Goal: Task Accomplishment & Management: Manage account settings

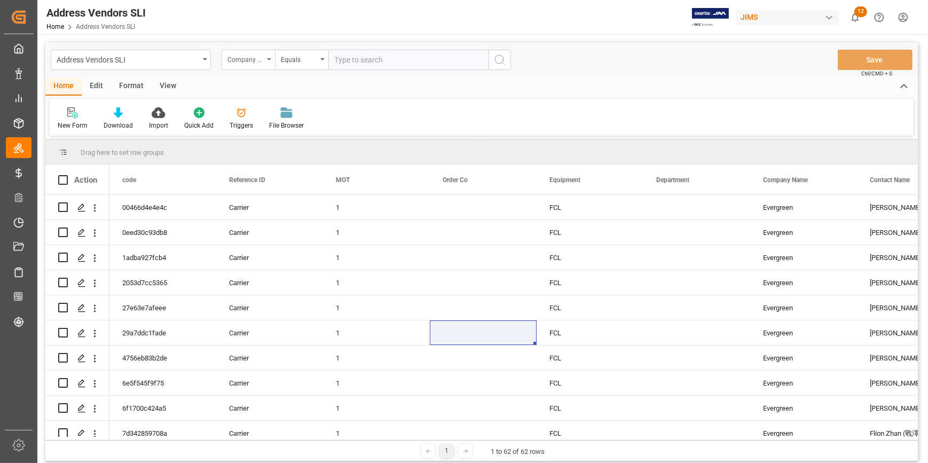
click at [251, 60] on div "Company Name" at bounding box center [246, 58] width 36 height 12
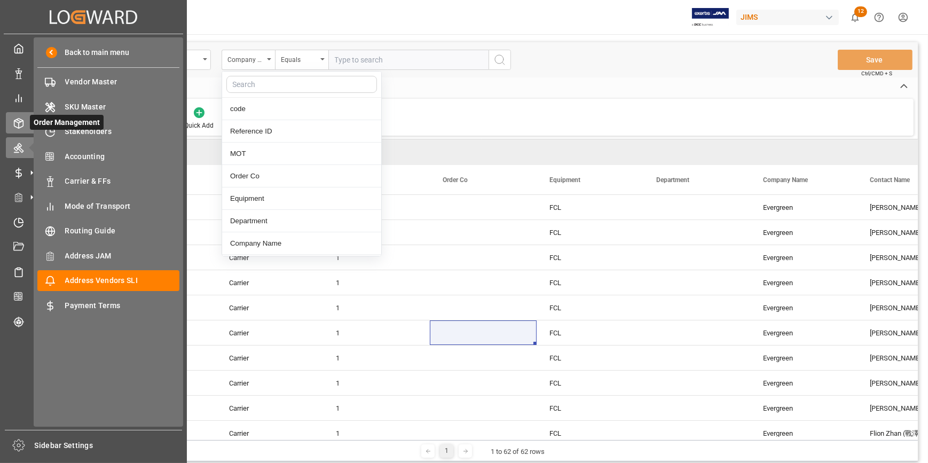
click at [21, 124] on icon at bounding box center [18, 123] width 11 height 11
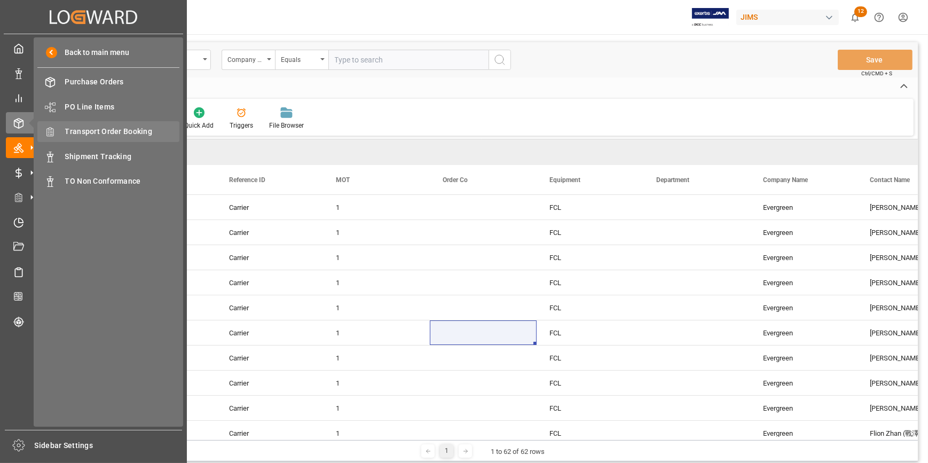
click at [109, 130] on span "Transport Order Booking" at bounding box center [122, 131] width 115 height 11
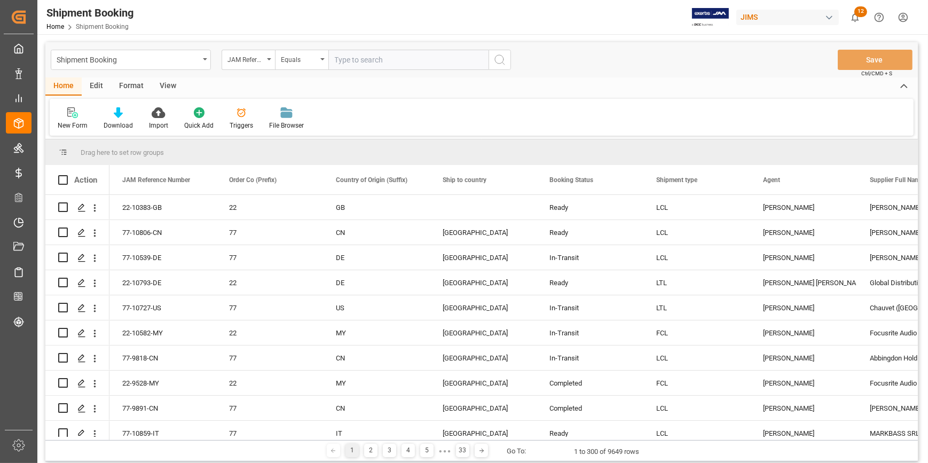
click at [346, 65] on input "text" at bounding box center [408, 60] width 160 height 20
paste input "22-9911-CN"
type input "22-9911-CN"
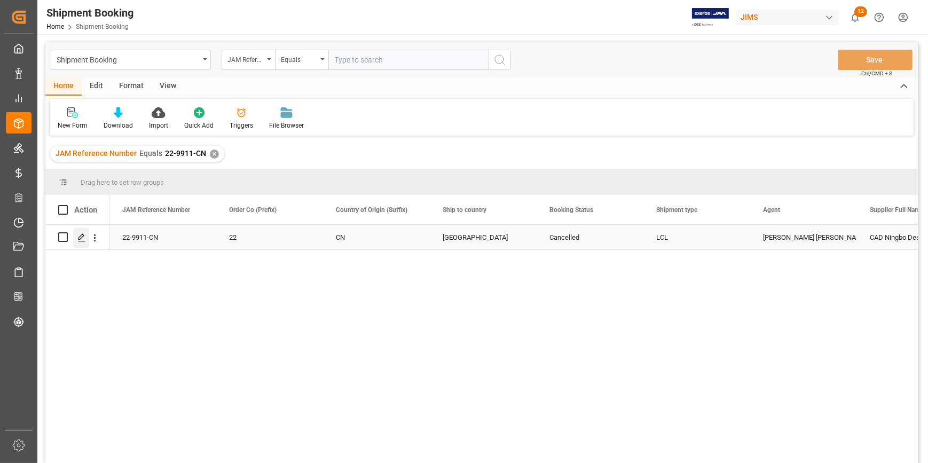
click at [80, 238] on icon "Press SPACE to select this row." at bounding box center [81, 237] width 9 height 9
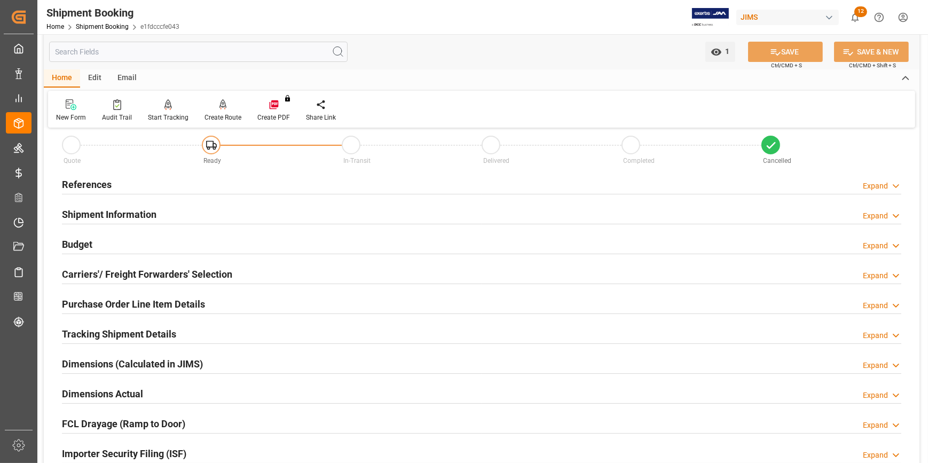
scroll to position [48, 0]
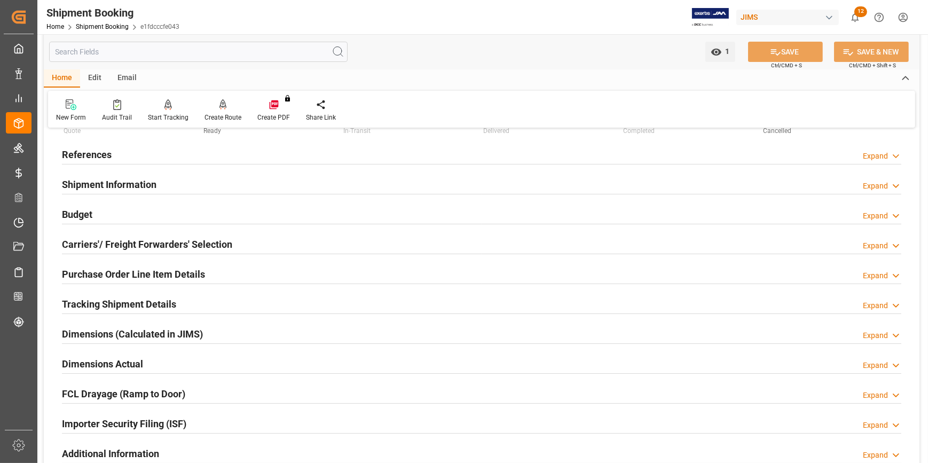
click at [182, 305] on div "Tracking Shipment Details Expand" at bounding box center [482, 303] width 840 height 20
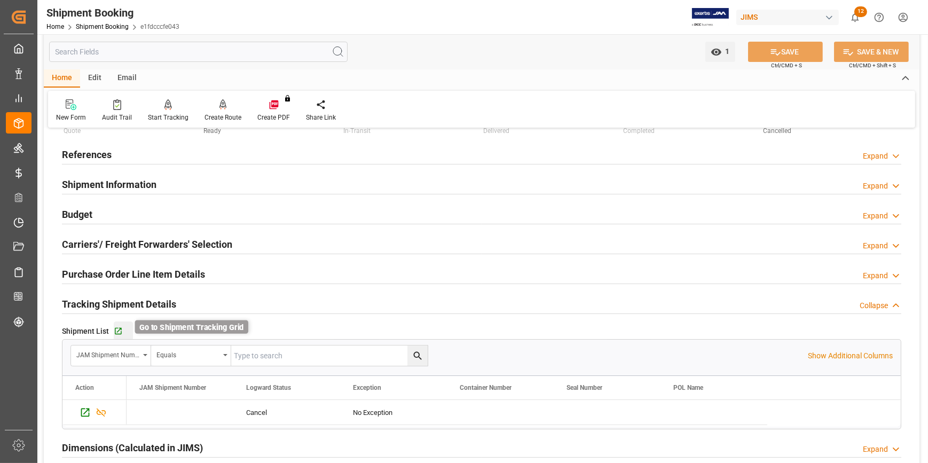
click at [119, 328] on icon "button" at bounding box center [118, 331] width 7 height 7
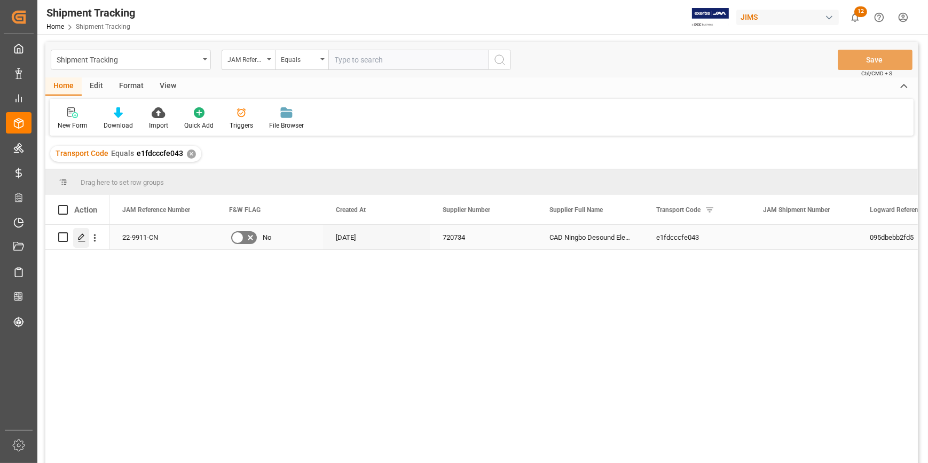
click at [80, 238] on icon "Press SPACE to select this row." at bounding box center [81, 237] width 9 height 9
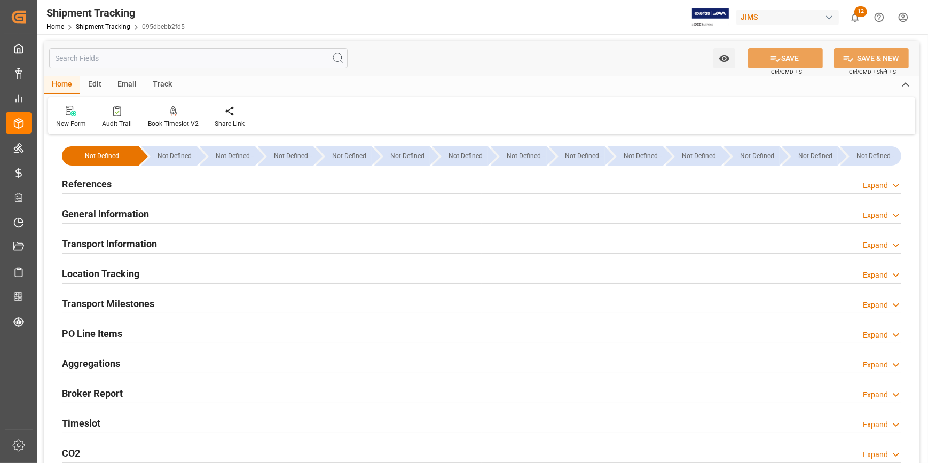
type input "03-07-2025"
click at [176, 185] on div "References Expand" at bounding box center [482, 183] width 840 height 20
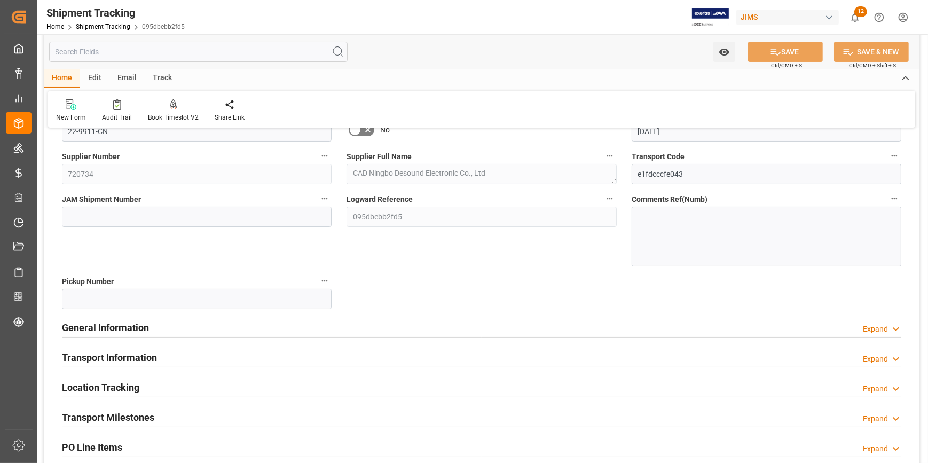
click at [217, 329] on div "General Information Expand" at bounding box center [482, 327] width 840 height 20
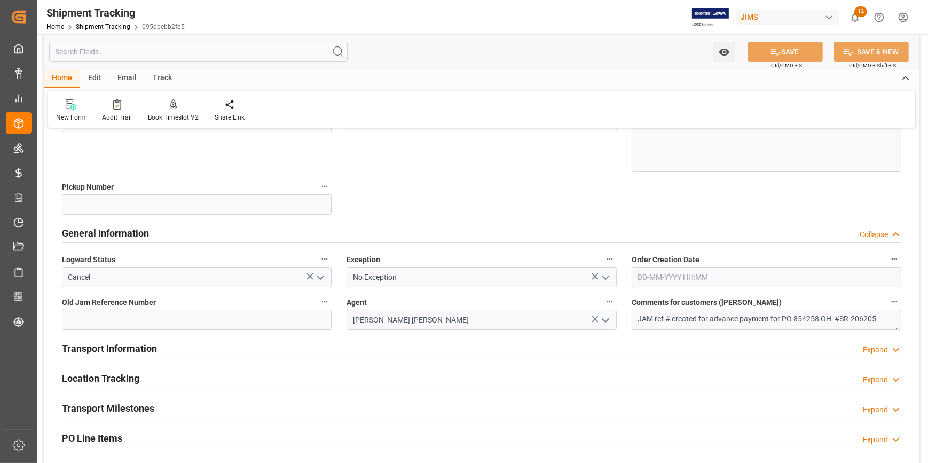
scroll to position [194, 0]
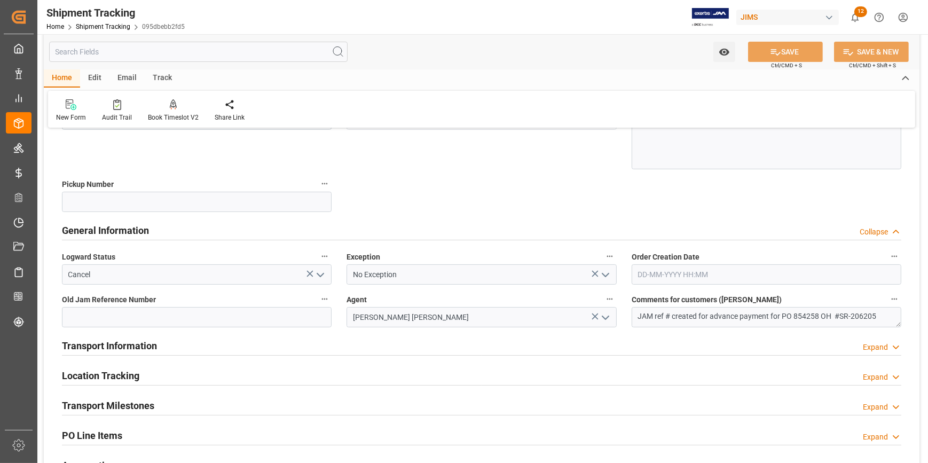
click at [322, 271] on icon "open menu" at bounding box center [320, 275] width 13 height 13
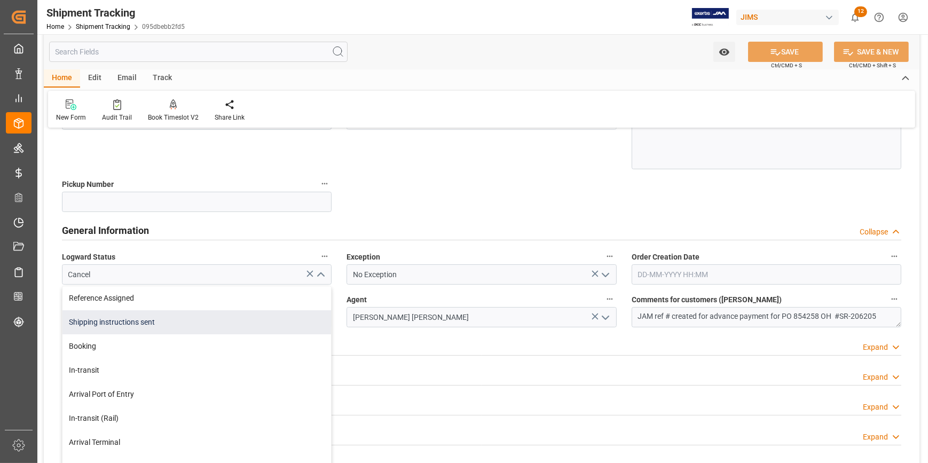
click at [223, 316] on div "Shipping instructions sent" at bounding box center [196, 322] width 269 height 24
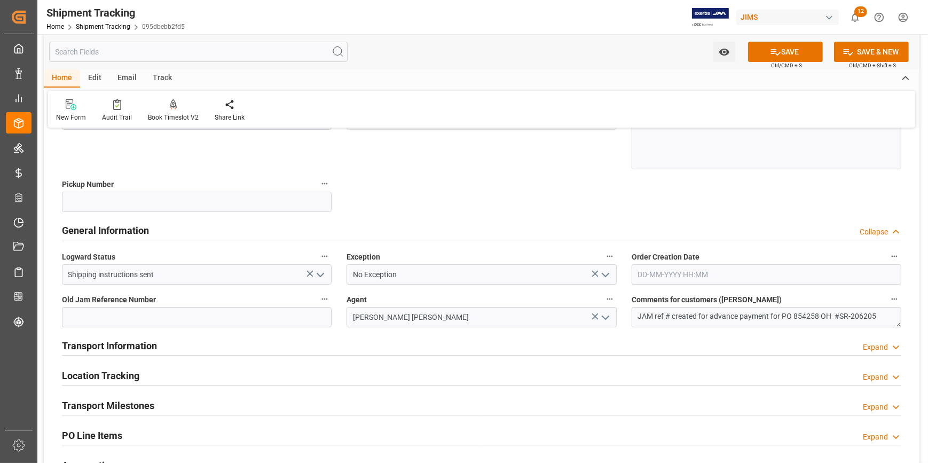
type input "Shipping instructions sent"
click at [785, 53] on button "SAVE" at bounding box center [785, 52] width 75 height 20
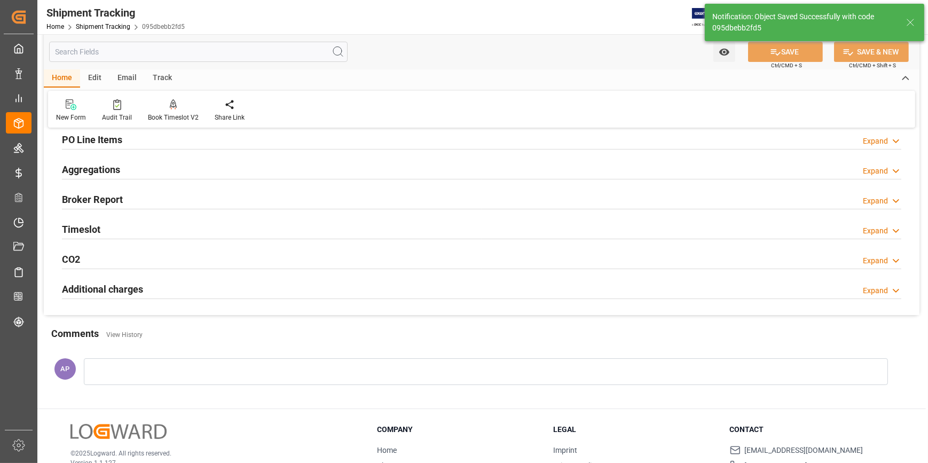
scroll to position [0, 0]
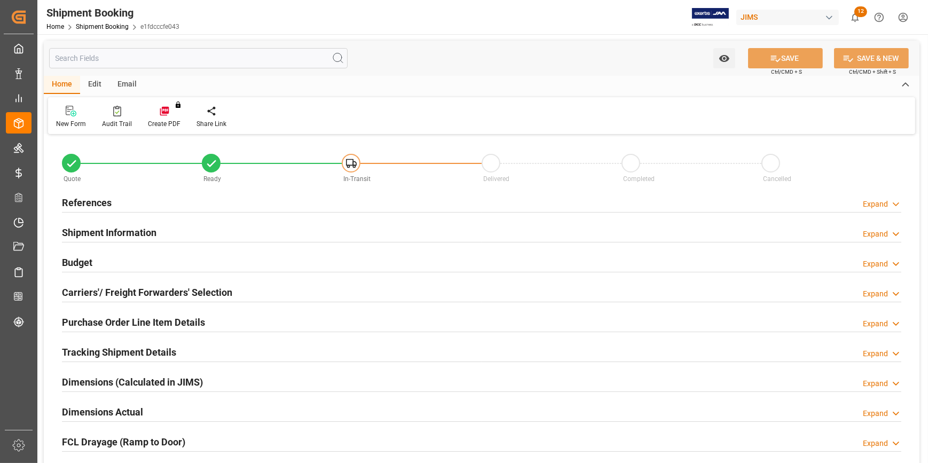
type input "0"
type input "42"
type input "[DATE]"
click at [174, 198] on div "References Expand" at bounding box center [482, 202] width 840 height 20
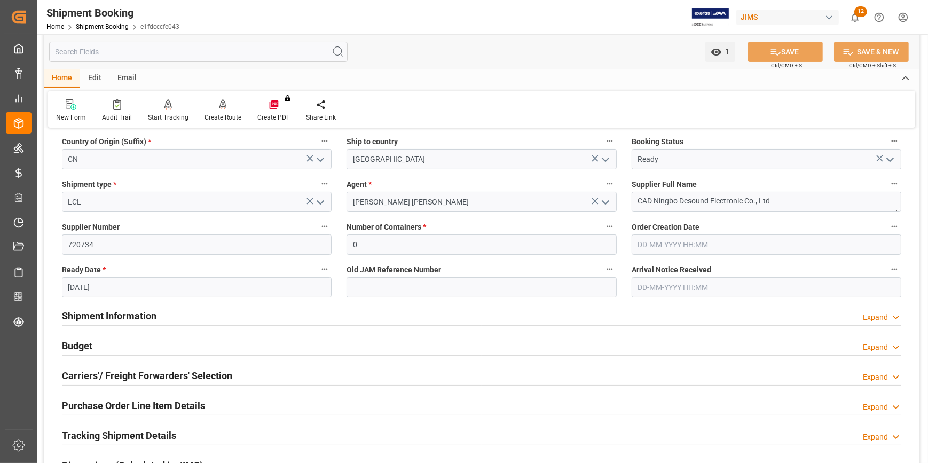
scroll to position [145, 0]
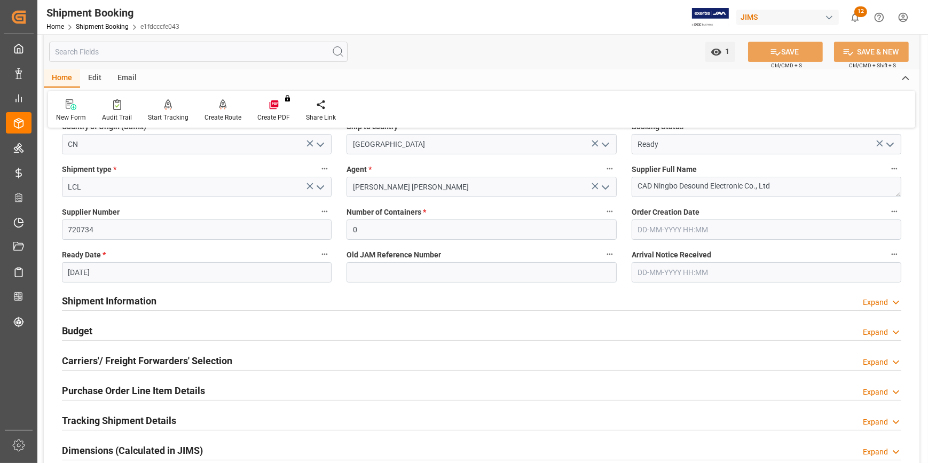
click at [220, 303] on div "Shipment Information Expand" at bounding box center [482, 300] width 840 height 20
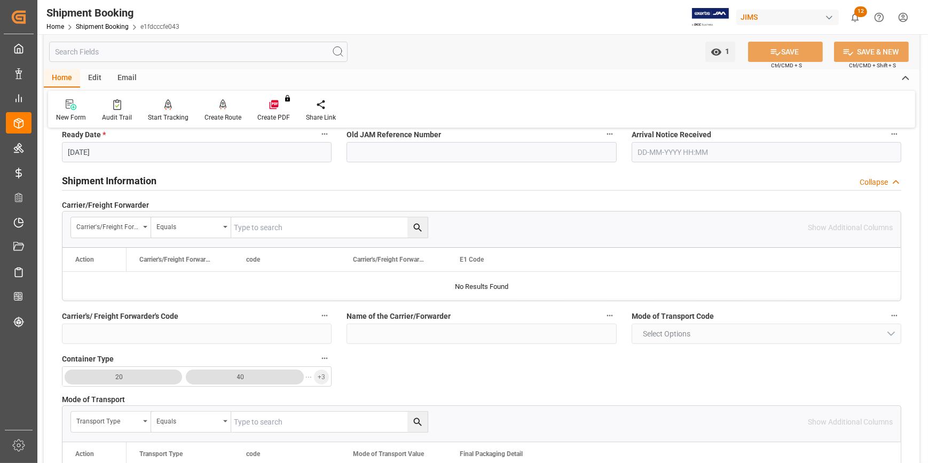
scroll to position [291, 0]
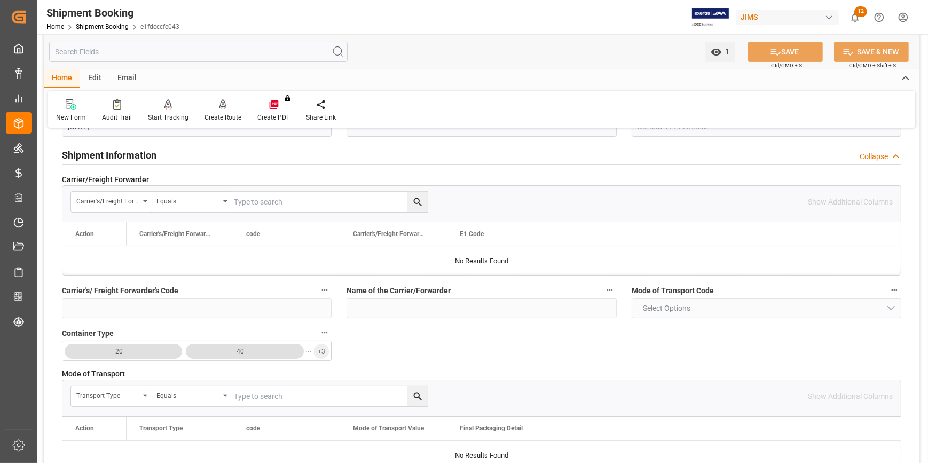
click at [187, 153] on div "Shipment Information Collapse" at bounding box center [482, 154] width 840 height 20
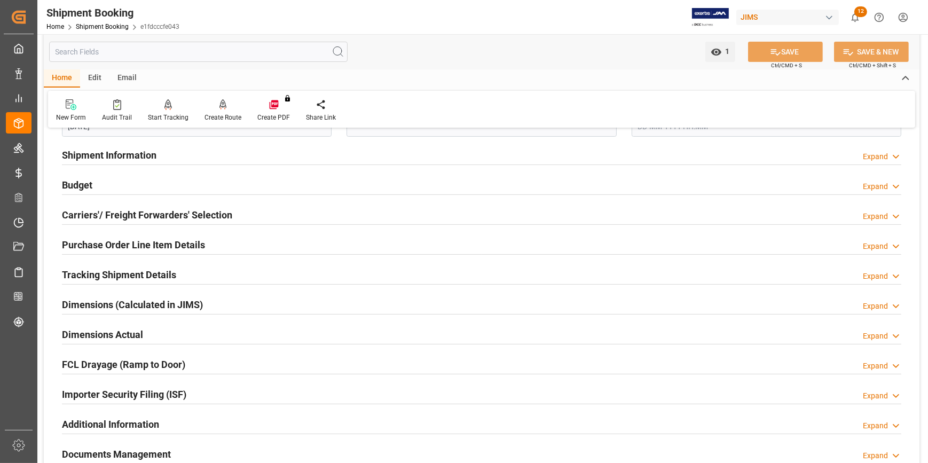
click at [181, 190] on div "Budget Expand" at bounding box center [482, 184] width 840 height 20
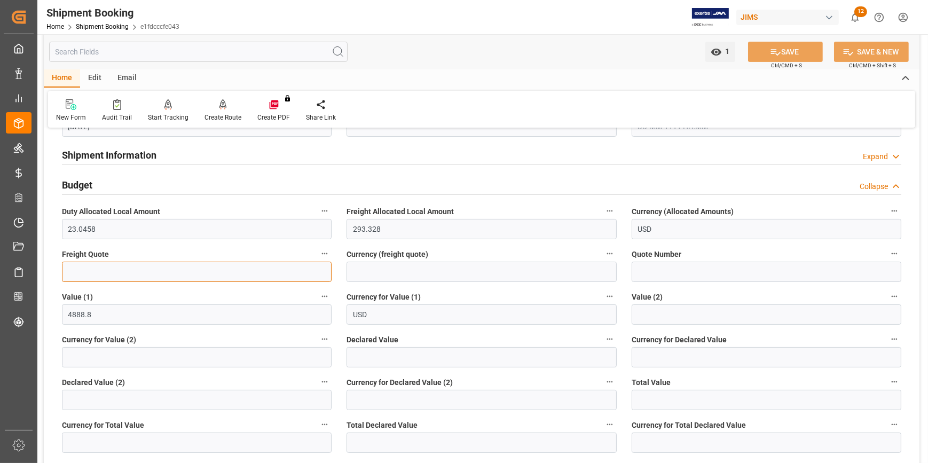
click at [121, 273] on input "text" at bounding box center [197, 272] width 270 height 20
type input "1300"
click at [369, 270] on input at bounding box center [482, 272] width 270 height 20
type input "USD"
click at [795, 54] on button "SAVE" at bounding box center [785, 52] width 75 height 20
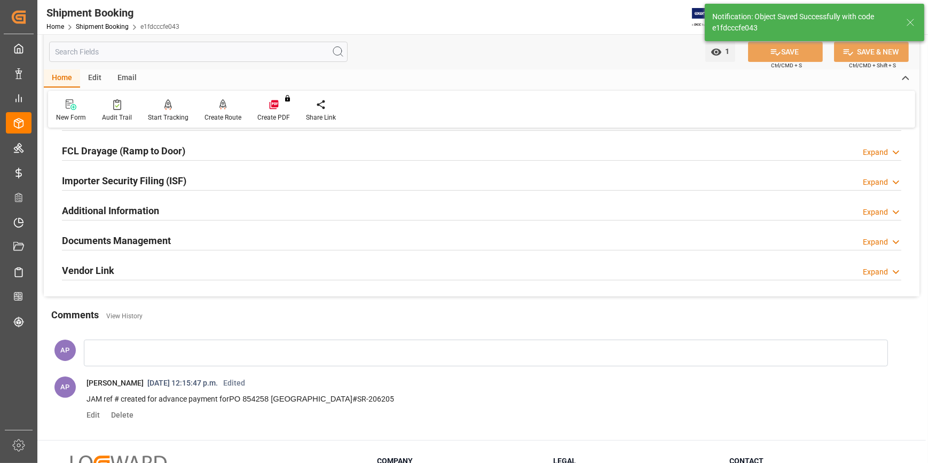
scroll to position [77, 0]
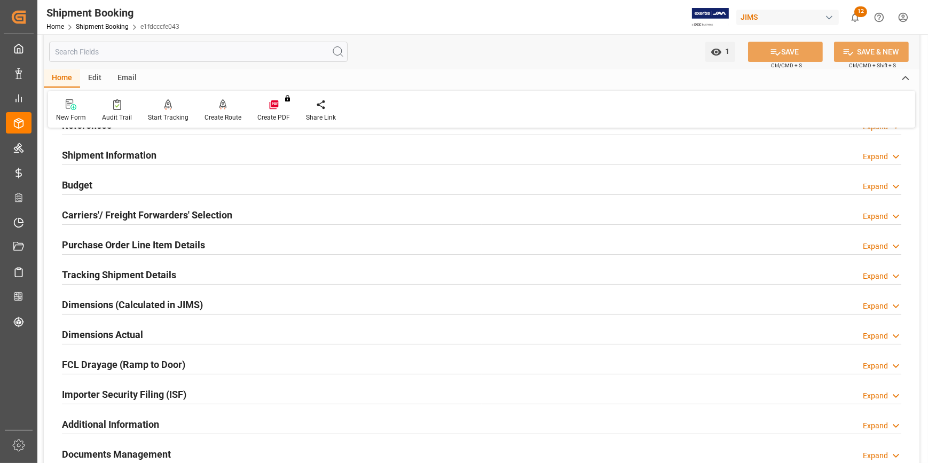
click at [193, 265] on div "Tracking Shipment Details Expand" at bounding box center [482, 274] width 840 height 20
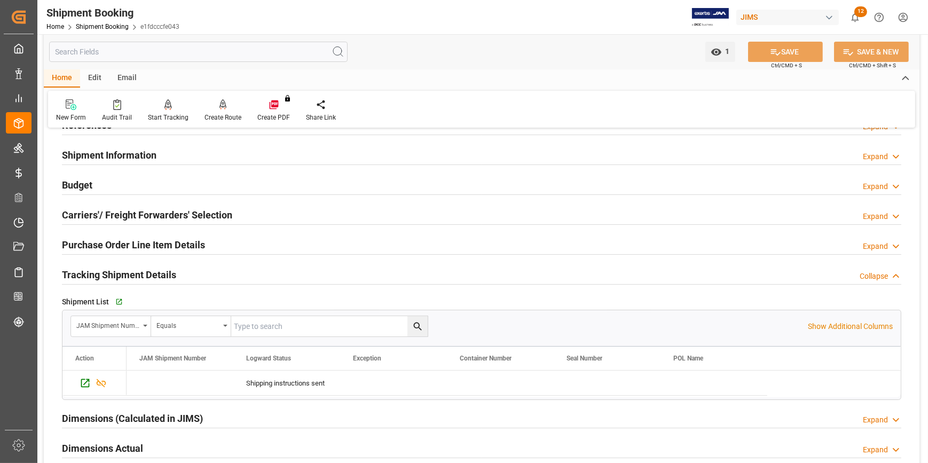
click at [191, 268] on div "Tracking Shipment Details Collapse" at bounding box center [482, 274] width 840 height 20
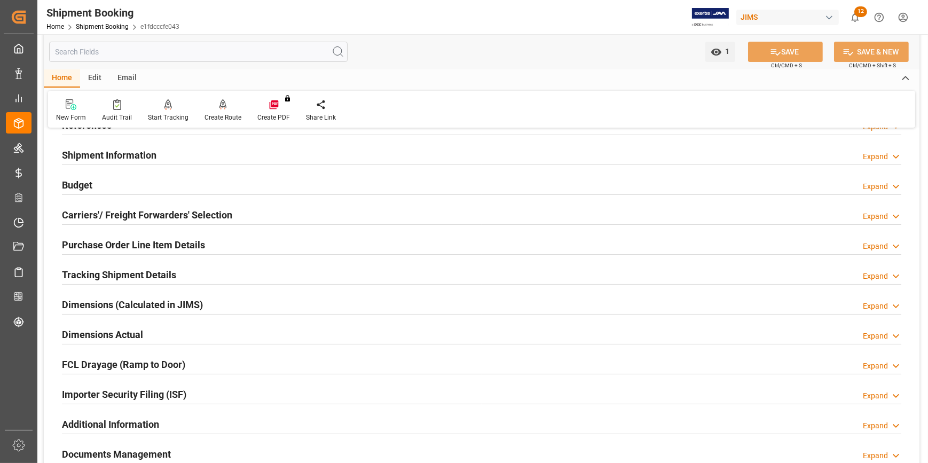
click at [221, 212] on h2 "Carriers'/ Freight Forwarders' Selection" at bounding box center [147, 215] width 170 height 14
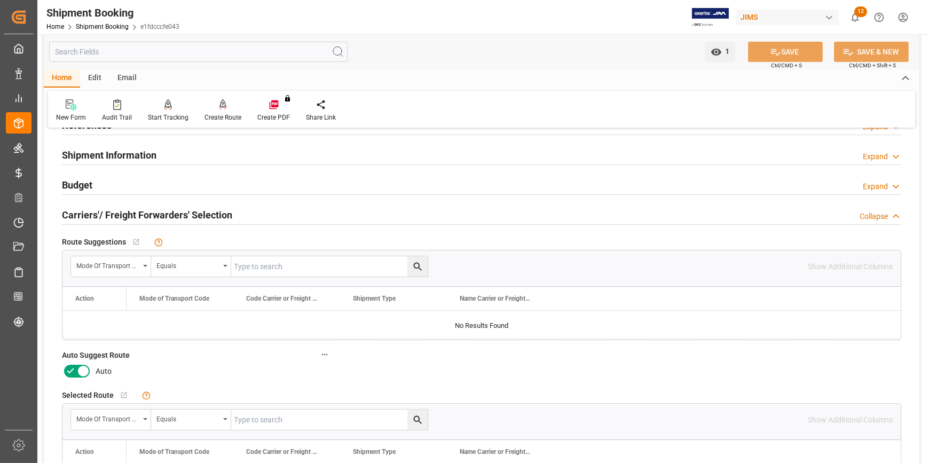
click at [77, 371] on icon at bounding box center [83, 371] width 13 height 13
click at [0, 0] on input "checkbox" at bounding box center [0, 0] width 0 height 0
click at [788, 46] on button "SAVE" at bounding box center [785, 52] width 75 height 20
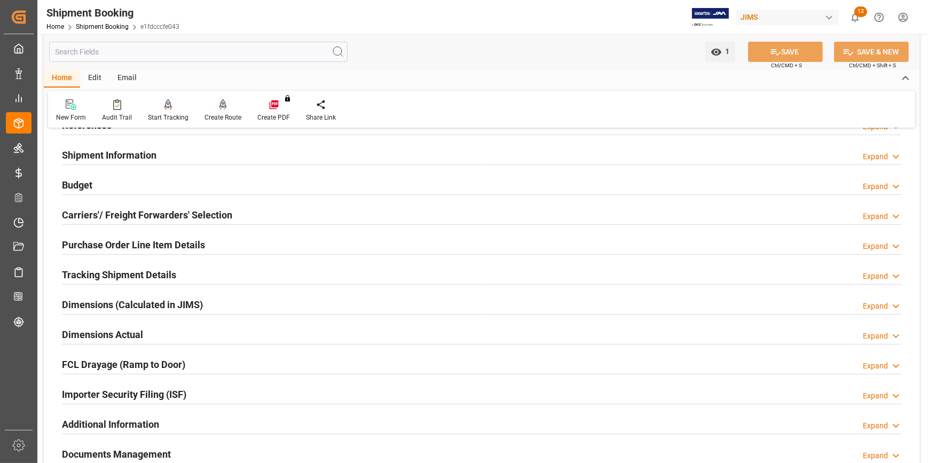
click at [217, 112] on div "Create Route" at bounding box center [223, 111] width 53 height 24
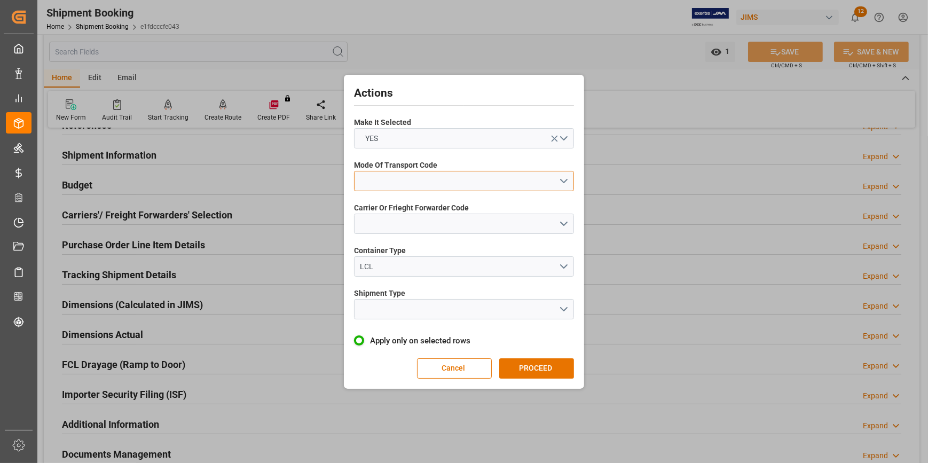
click at [565, 182] on button "open menu" at bounding box center [464, 181] width 220 height 20
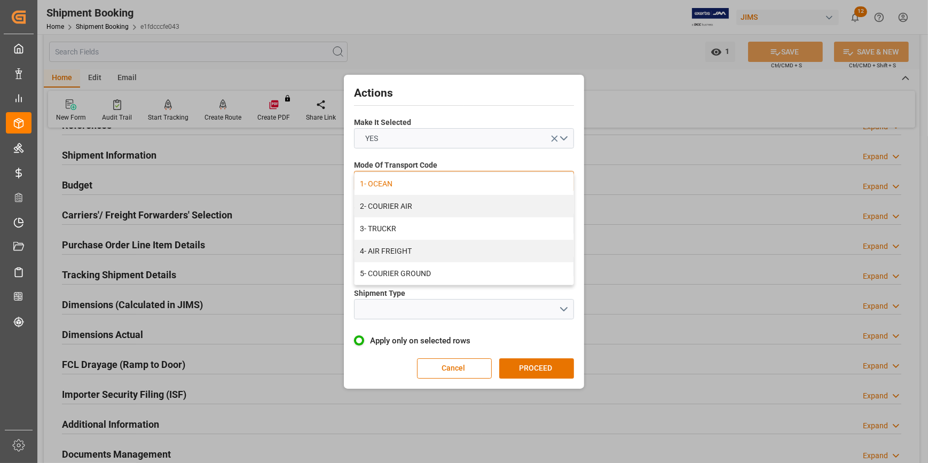
click at [461, 184] on div "1- OCEAN" at bounding box center [464, 184] width 219 height 22
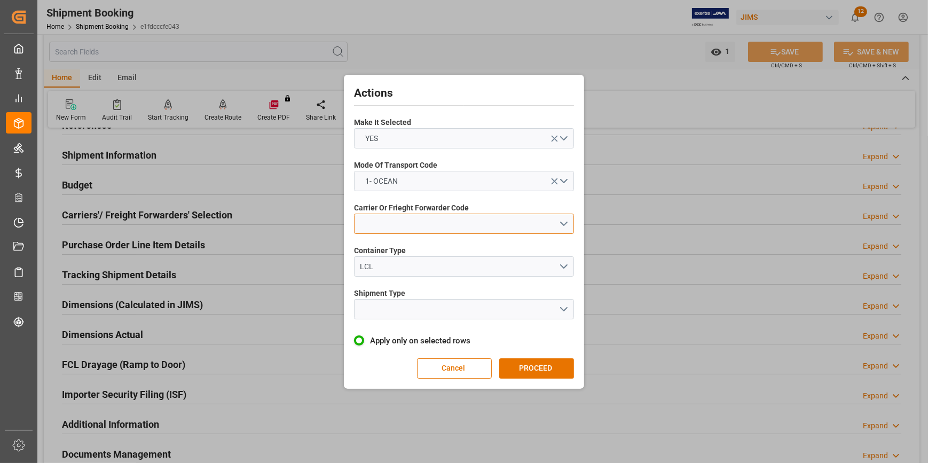
click at [556, 223] on button "open menu" at bounding box center [464, 224] width 220 height 20
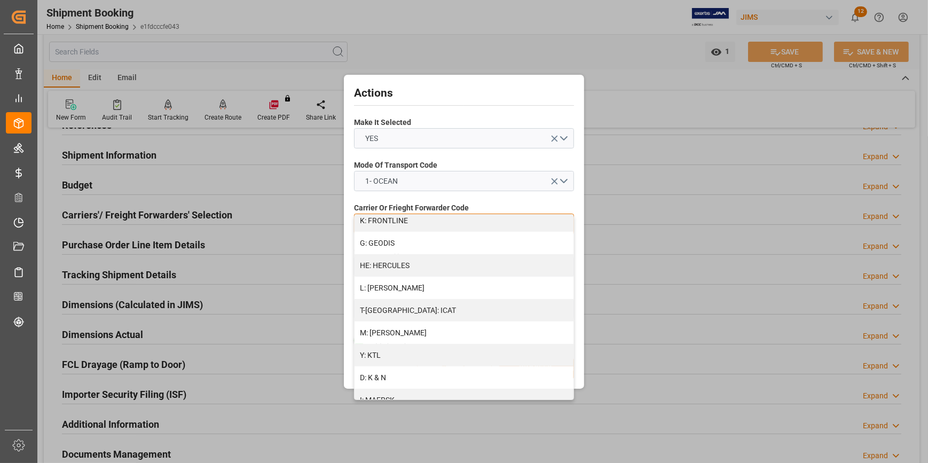
scroll to position [388, 0]
click at [427, 370] on div "D: K & N" at bounding box center [464, 376] width 219 height 22
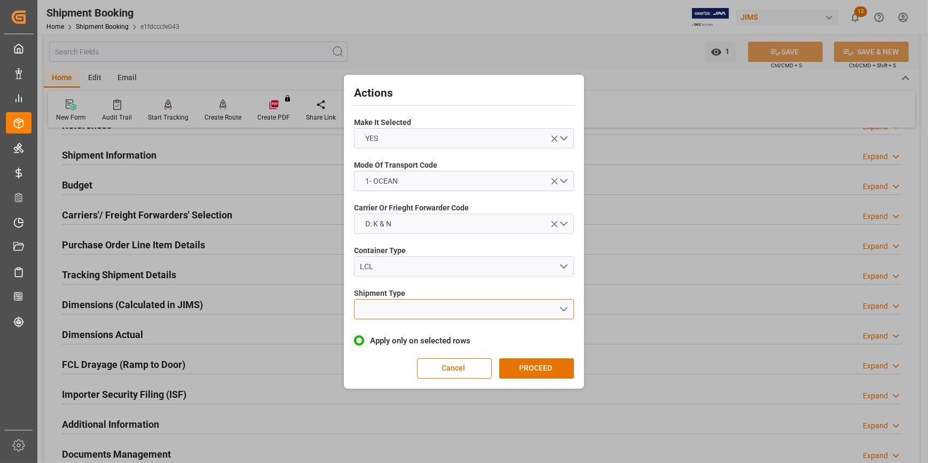
click at [560, 303] on button "open menu" at bounding box center [464, 309] width 220 height 20
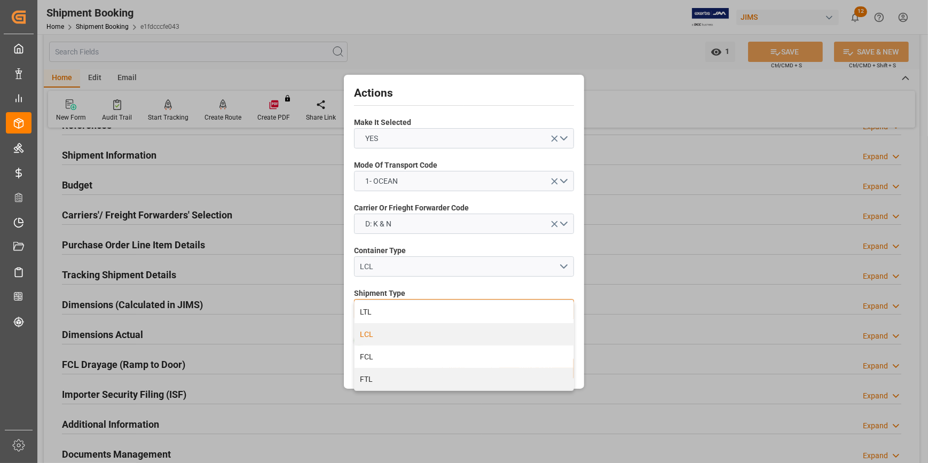
click at [459, 331] on div "LCL" at bounding box center [464, 334] width 219 height 22
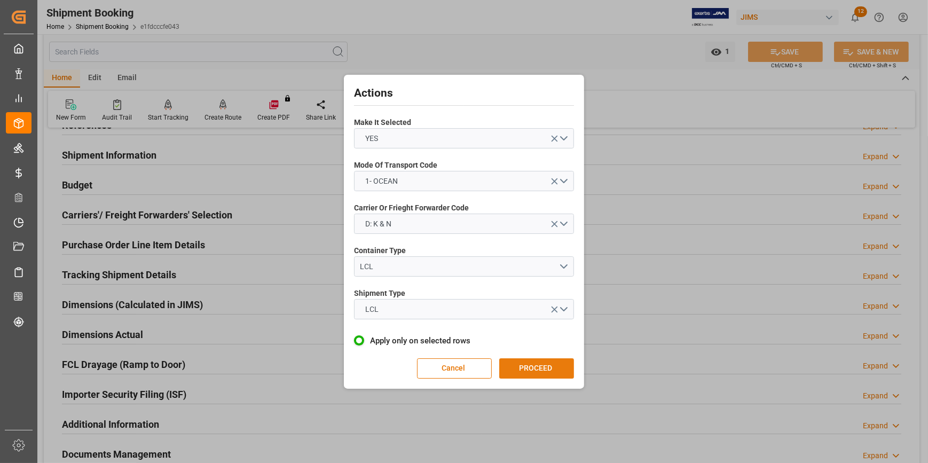
click at [546, 364] on button "PROCEED" at bounding box center [536, 368] width 75 height 20
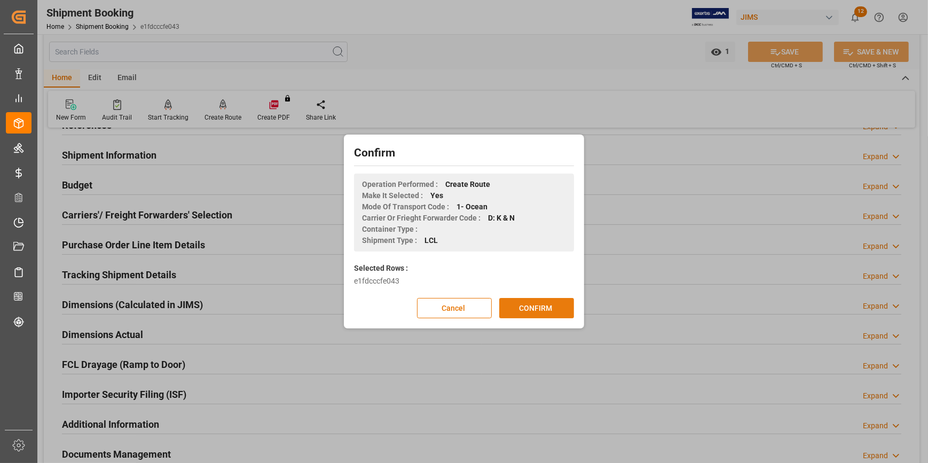
click at [543, 307] on button "CONFIRM" at bounding box center [536, 308] width 75 height 20
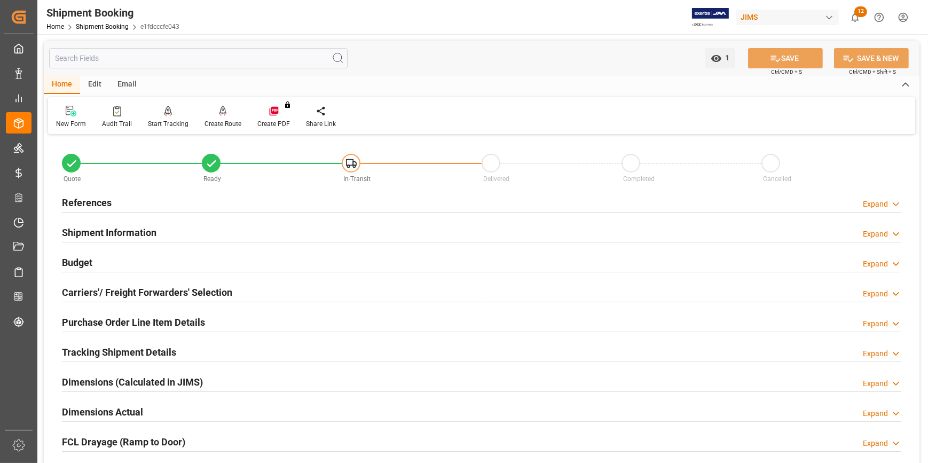
click at [179, 233] on div "Shipment Information Expand" at bounding box center [482, 232] width 840 height 20
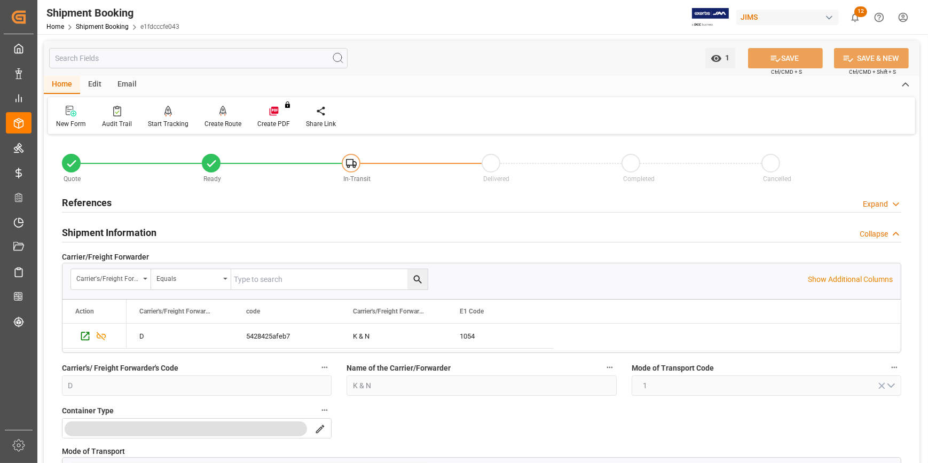
click at [179, 233] on div "Shipment Information Collapse" at bounding box center [482, 232] width 840 height 20
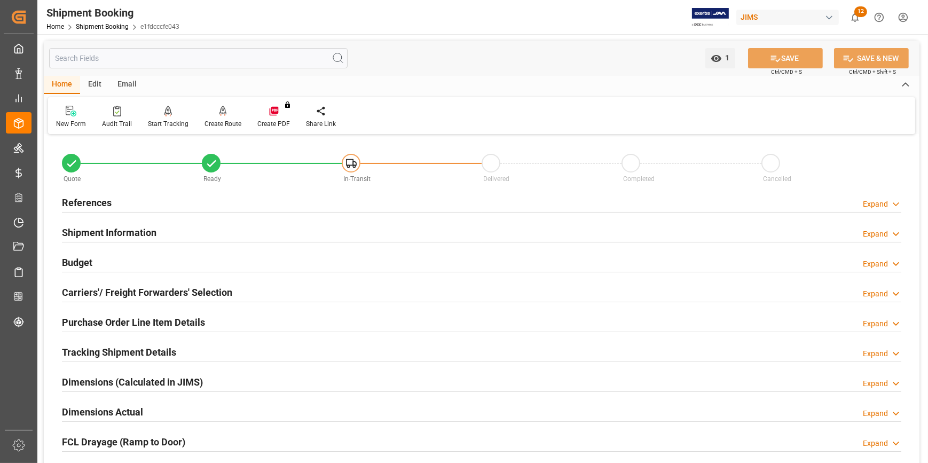
click at [179, 263] on div "Budget Expand" at bounding box center [482, 262] width 840 height 20
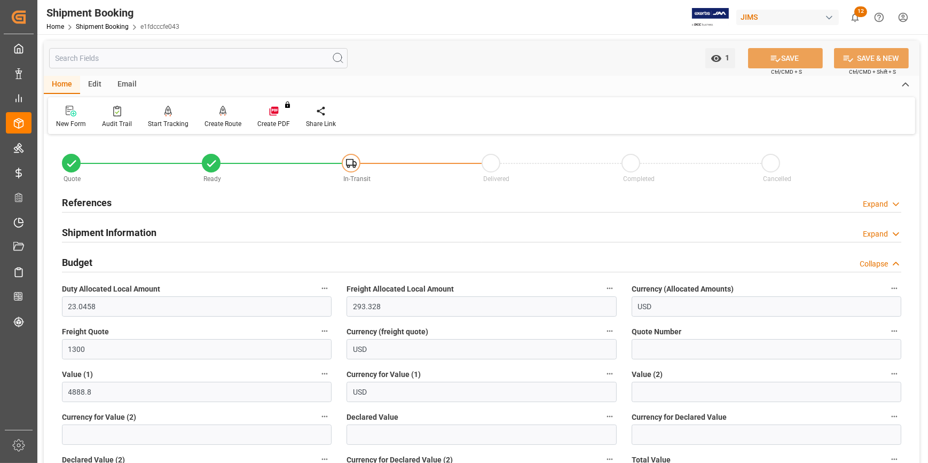
click at [179, 263] on div "Budget Collapse" at bounding box center [482, 262] width 840 height 20
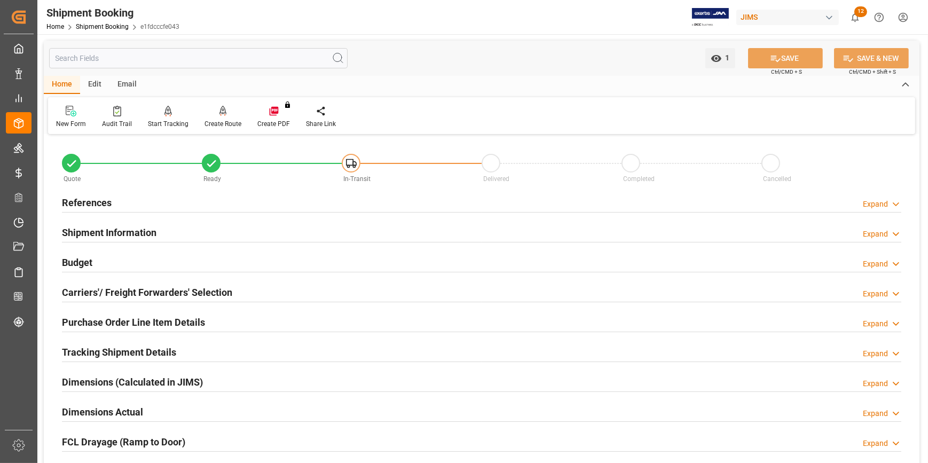
click at [179, 263] on div "Budget Expand" at bounding box center [482, 262] width 840 height 20
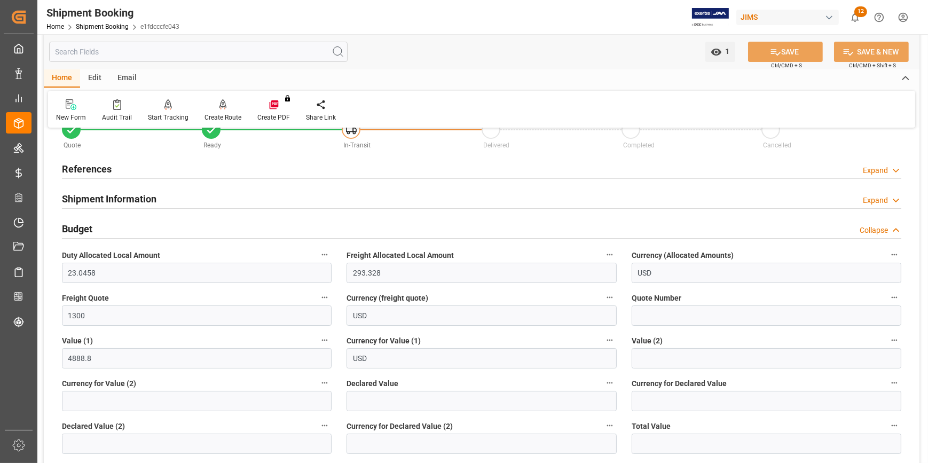
scroll to position [48, 0]
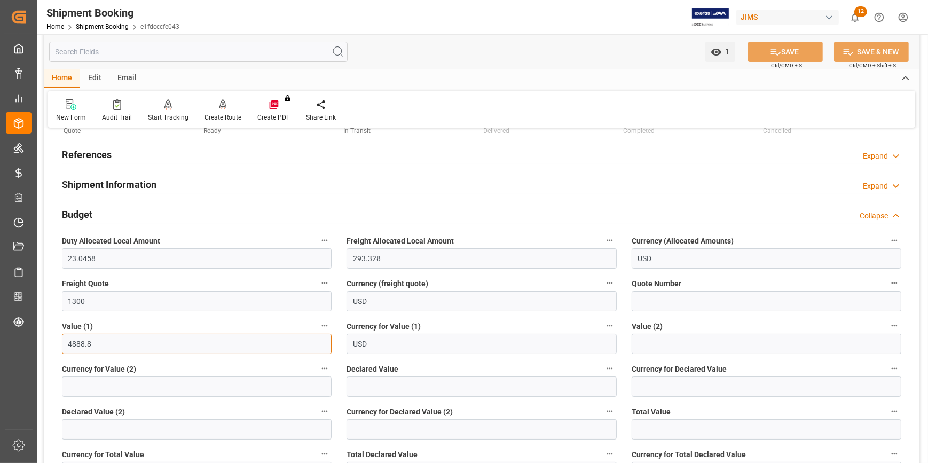
drag, startPoint x: 95, startPoint y: 344, endPoint x: 55, endPoint y: 340, distance: 40.3
click at [55, 340] on div "Value (1) 4888.8" at bounding box center [196, 336] width 285 height 43
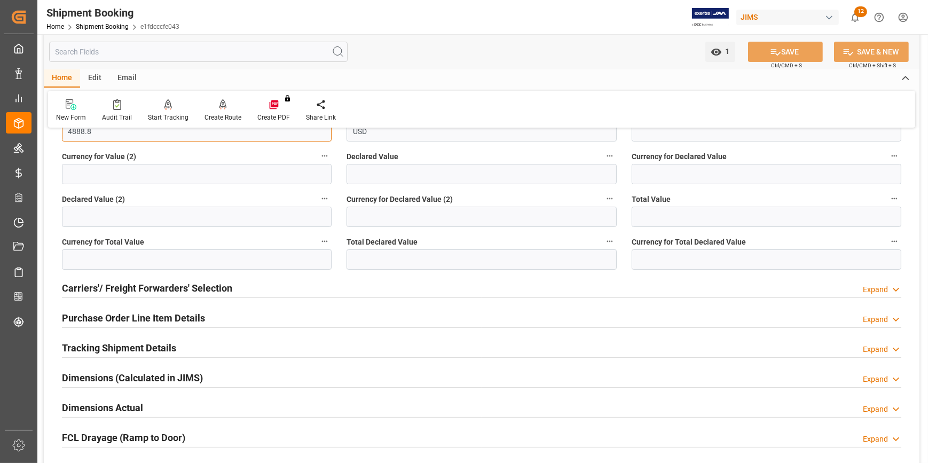
scroll to position [291, 0]
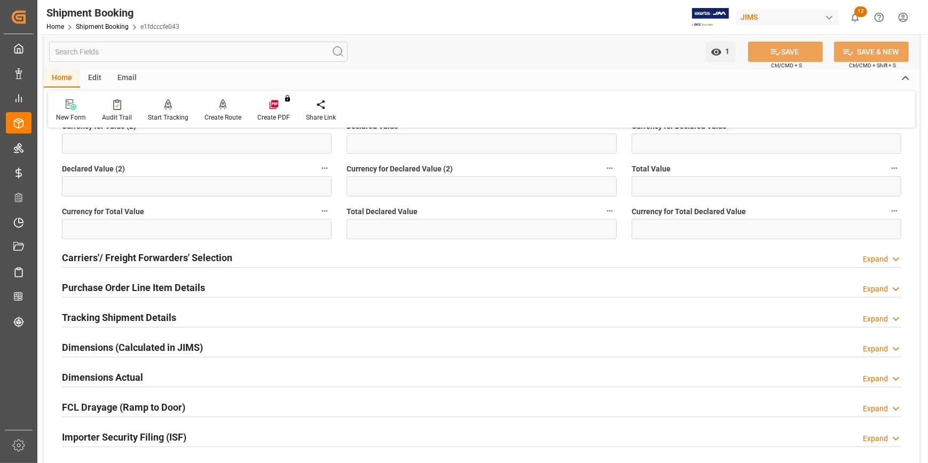
click at [189, 316] on div "Tracking Shipment Details Expand" at bounding box center [482, 317] width 840 height 20
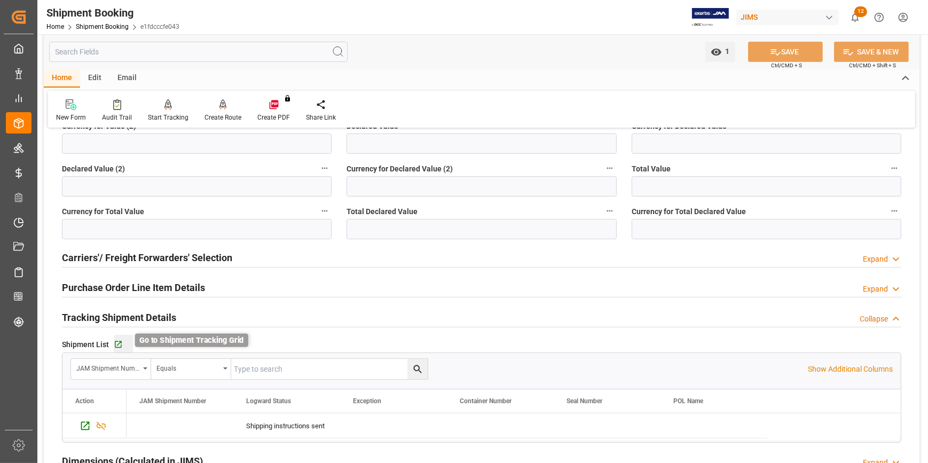
click at [116, 344] on icon "button" at bounding box center [118, 344] width 9 height 9
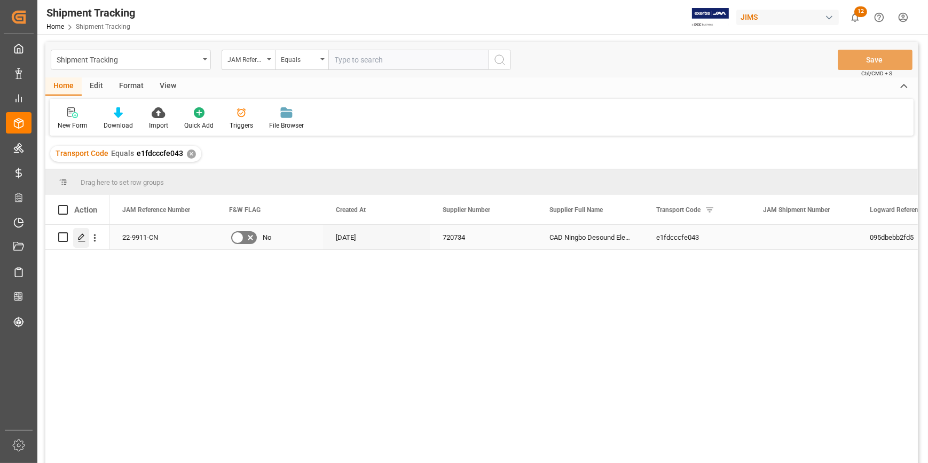
click at [81, 237] on icon "Press SPACE to select this row." at bounding box center [81, 237] width 9 height 9
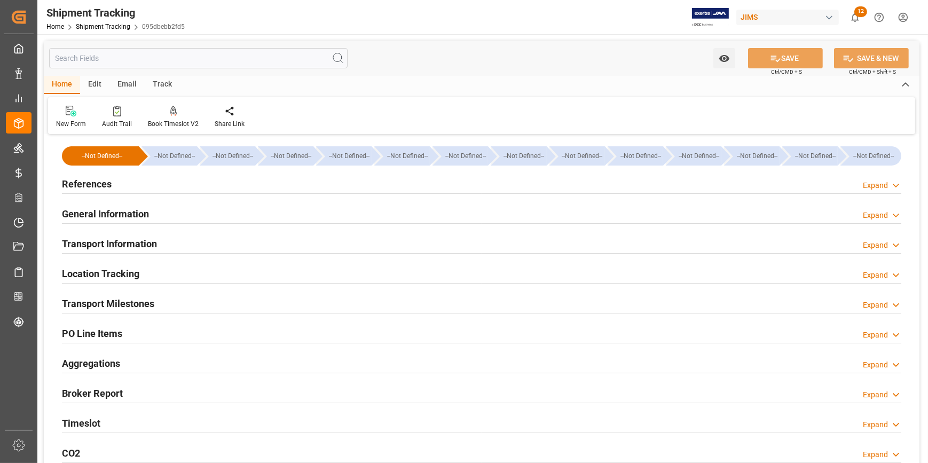
click at [198, 184] on div "References Expand" at bounding box center [482, 183] width 840 height 20
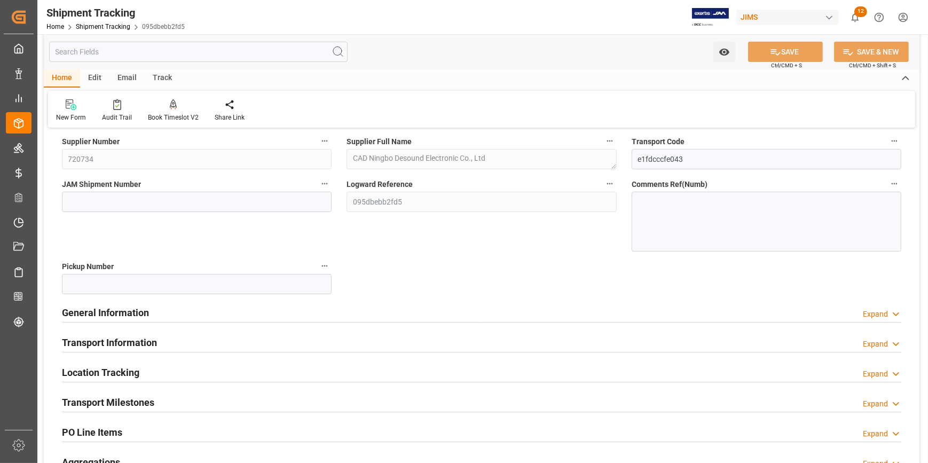
scroll to position [145, 0]
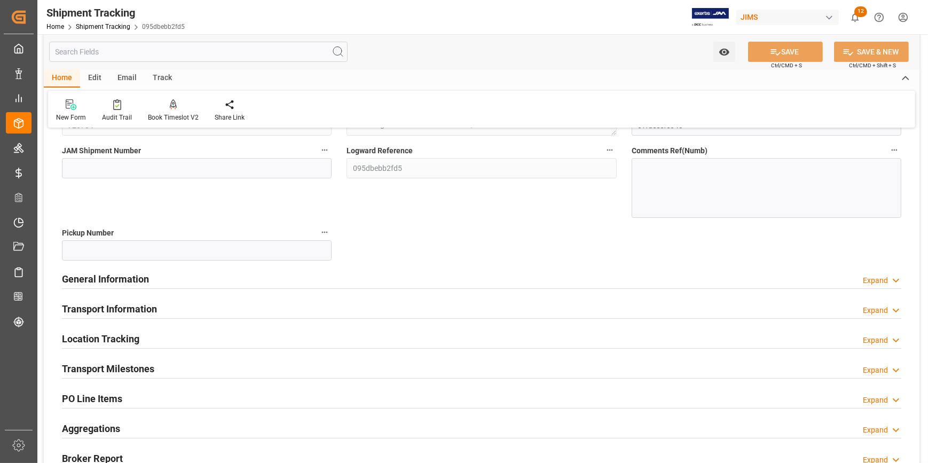
click at [204, 280] on div "General Information Expand" at bounding box center [482, 278] width 840 height 20
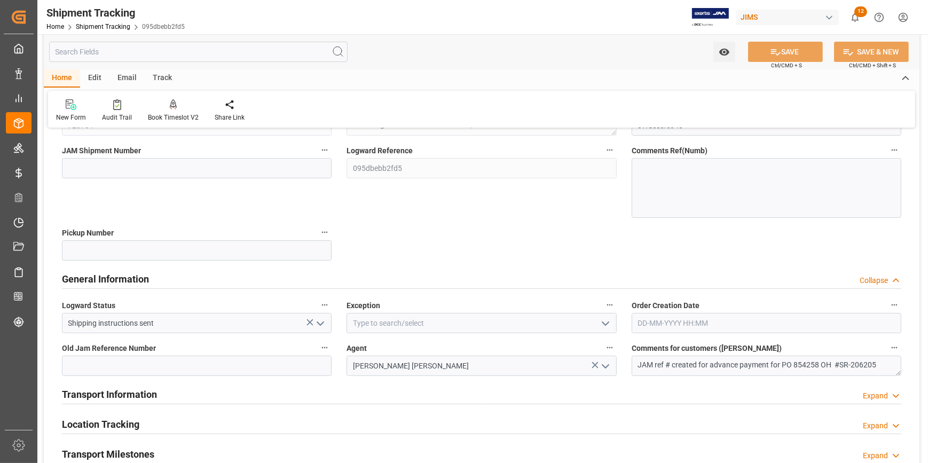
scroll to position [242, 0]
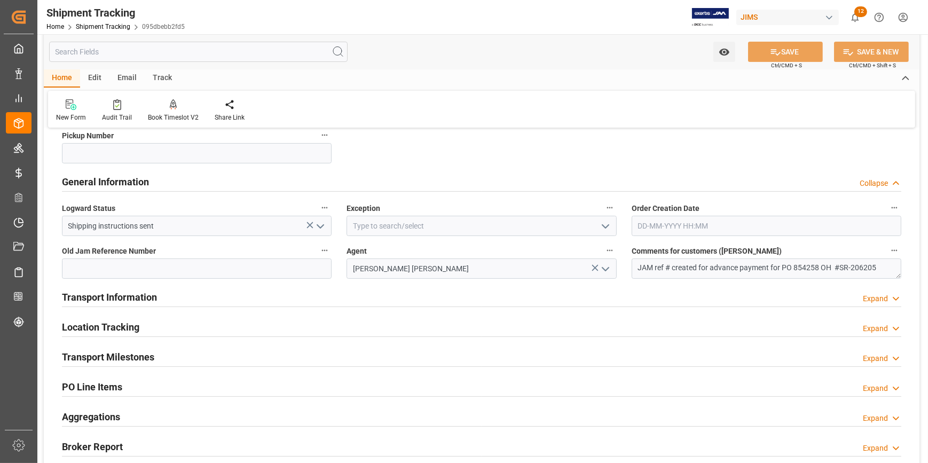
click at [605, 224] on icon "open menu" at bounding box center [605, 226] width 13 height 13
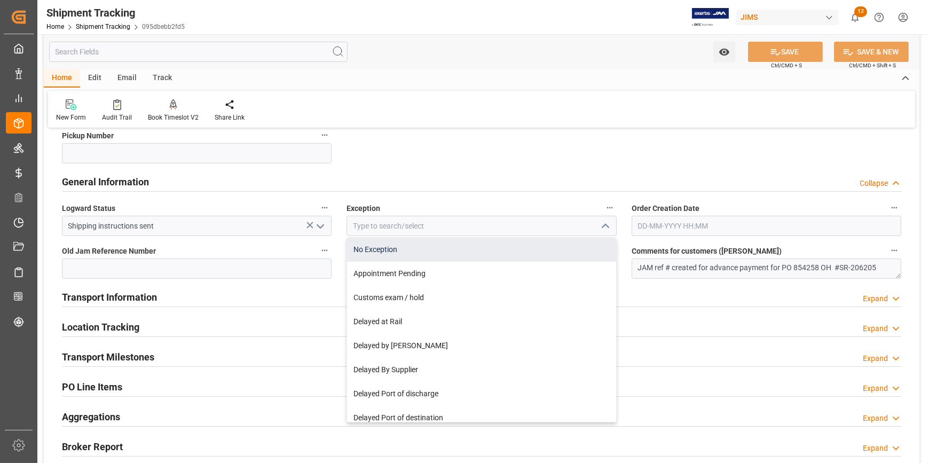
click at [527, 246] on div "No Exception" at bounding box center [481, 250] width 269 height 24
type input "No Exception"
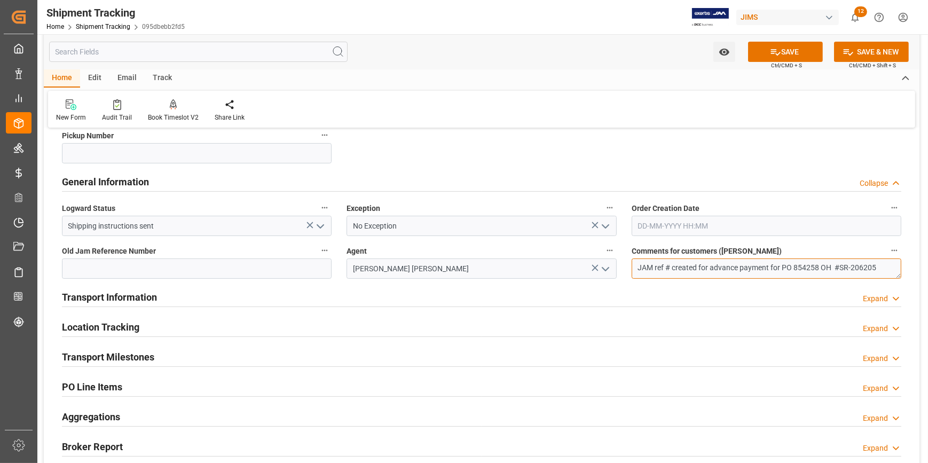
drag, startPoint x: 878, startPoint y: 266, endPoint x: 636, endPoint y: 260, distance: 241.5
click at [636, 259] on textarea "JAM ref # created for advance payment for PO 854258 OH #SR-206205" at bounding box center [767, 269] width 270 height 20
type textarea "DO NOT RECEIVE IN E1"
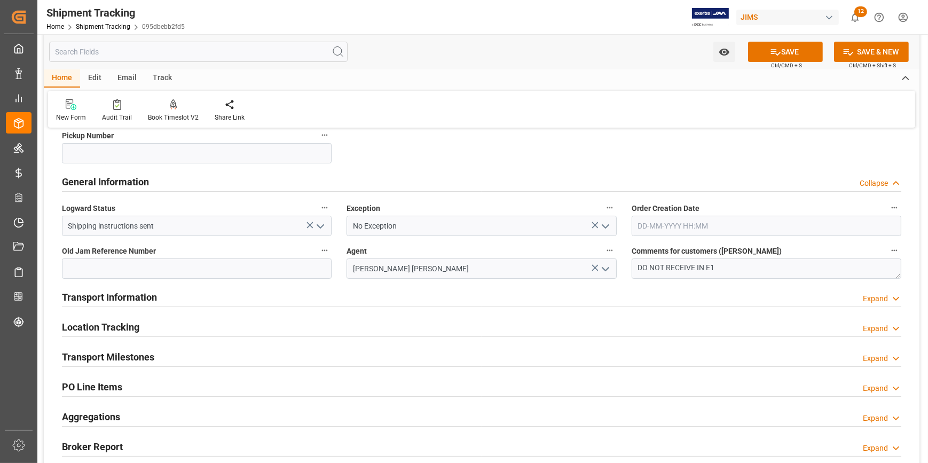
click at [334, 294] on div "Transport Information Expand" at bounding box center [482, 296] width 840 height 20
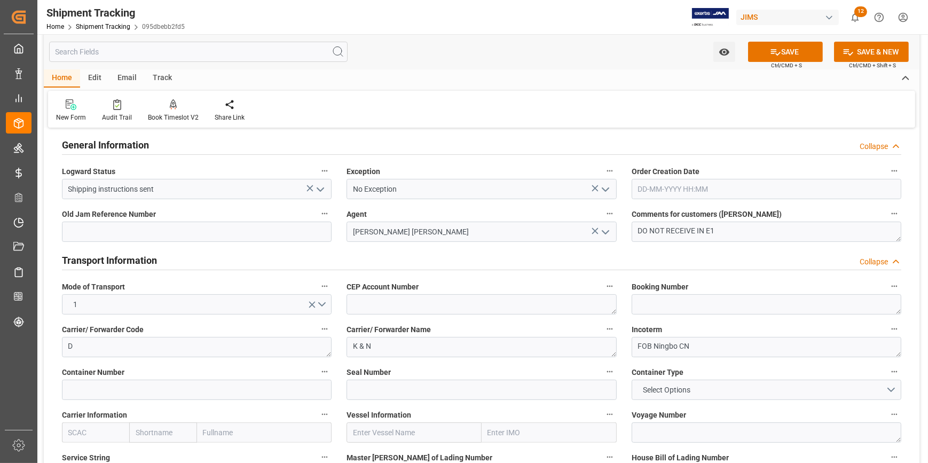
scroll to position [340, 0]
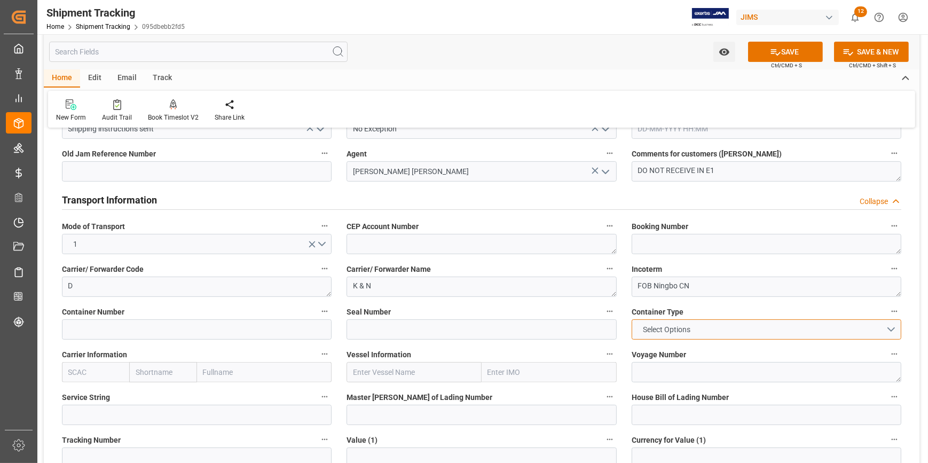
click at [890, 326] on button "Select Options" at bounding box center [767, 329] width 270 height 20
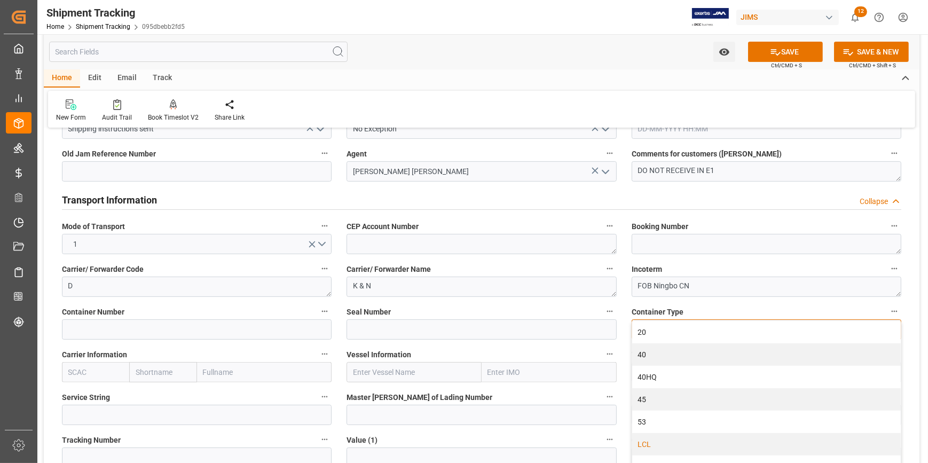
click at [689, 442] on div "LCL" at bounding box center [766, 444] width 269 height 22
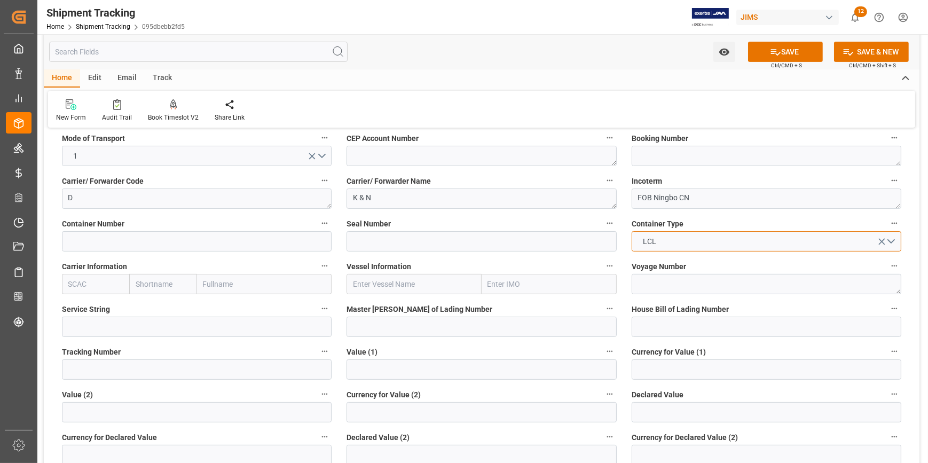
scroll to position [437, 0]
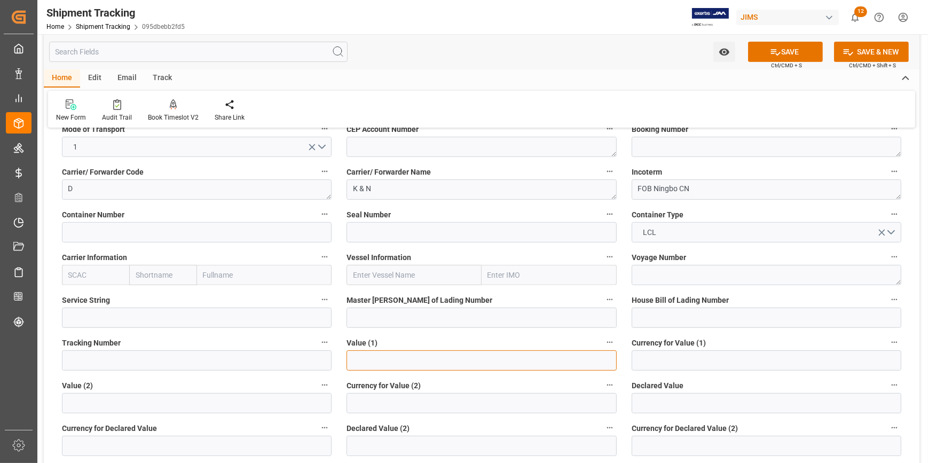
click at [405, 362] on input "text" at bounding box center [482, 360] width 270 height 20
paste input "4888.8"
type input "4888.8"
click at [646, 360] on input at bounding box center [767, 360] width 270 height 20
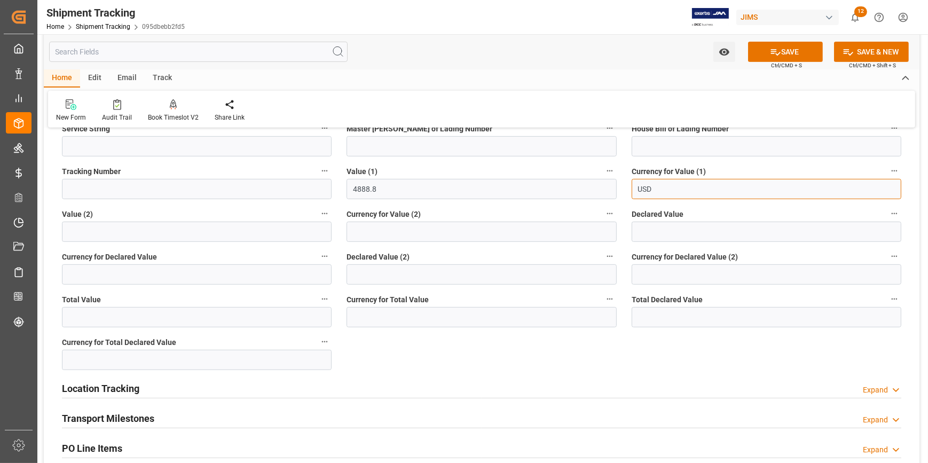
scroll to position [631, 0]
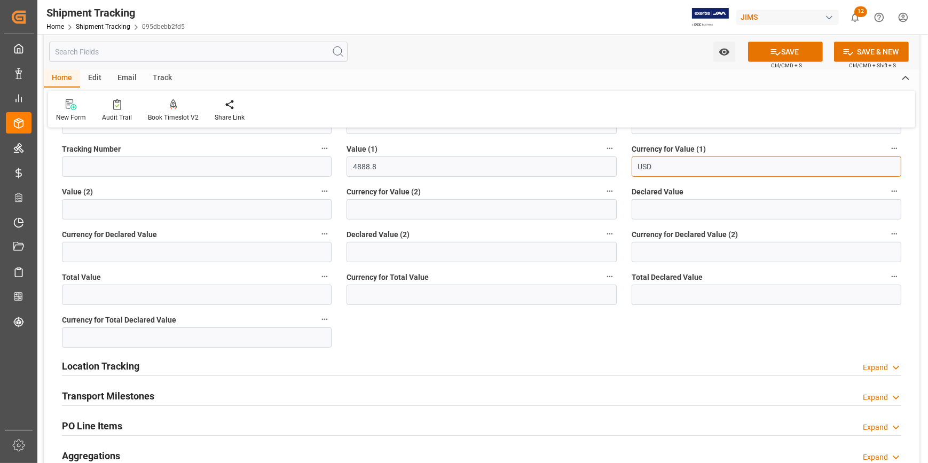
type input "USD"
click at [199, 395] on div "Transport Milestones Expand" at bounding box center [482, 395] width 840 height 20
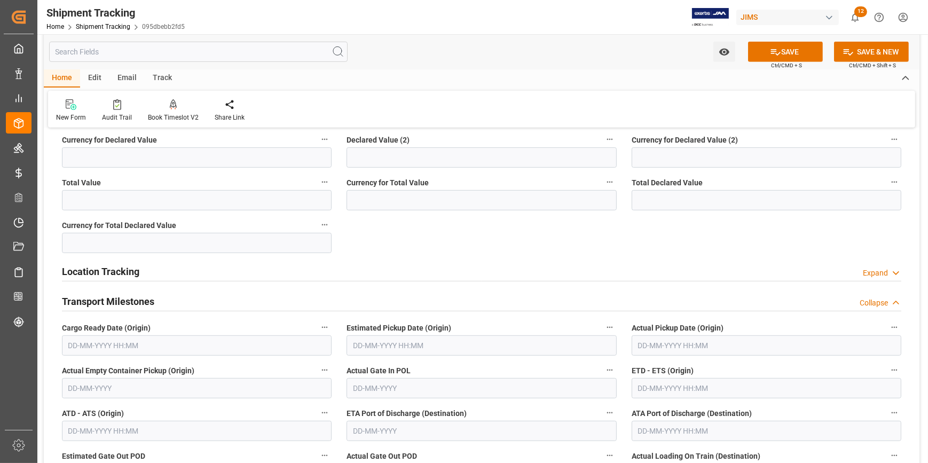
scroll to position [728, 0]
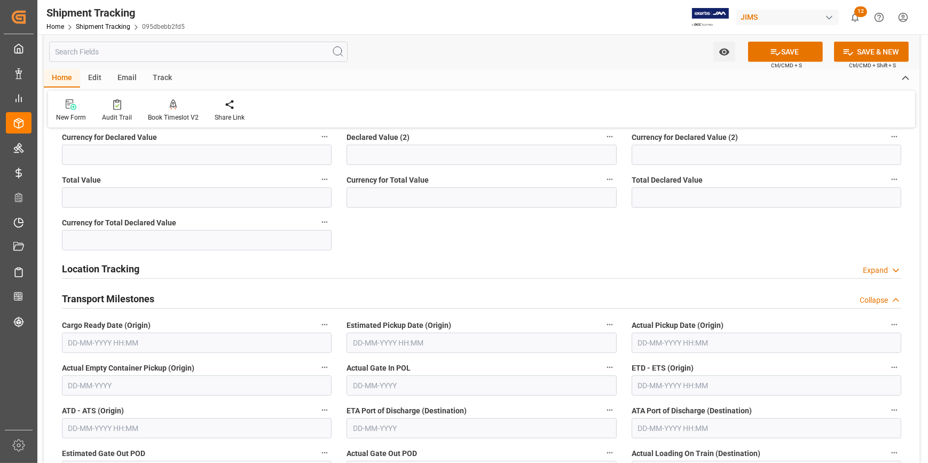
click at [159, 342] on input "text" at bounding box center [197, 343] width 270 height 20
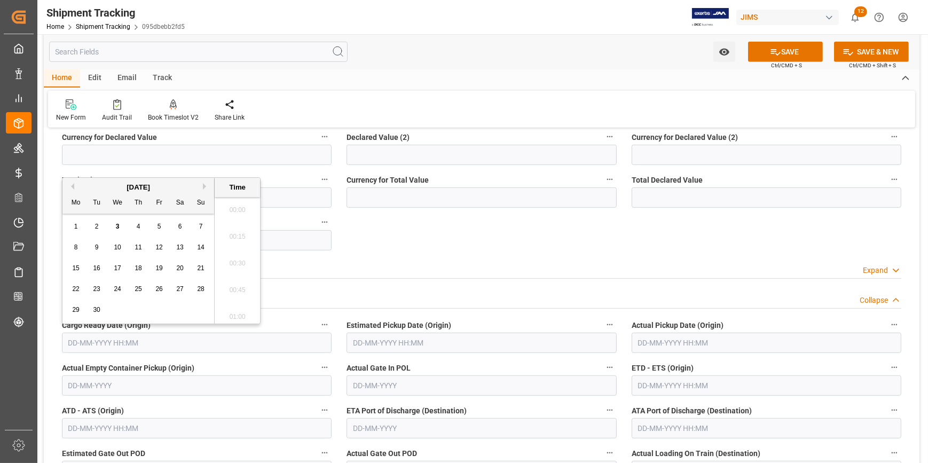
scroll to position [1285, 0]
click at [121, 246] on span "10" at bounding box center [117, 247] width 7 height 7
type input "10-09-2025 00:00"
click at [414, 346] on input "text" at bounding box center [482, 343] width 270 height 20
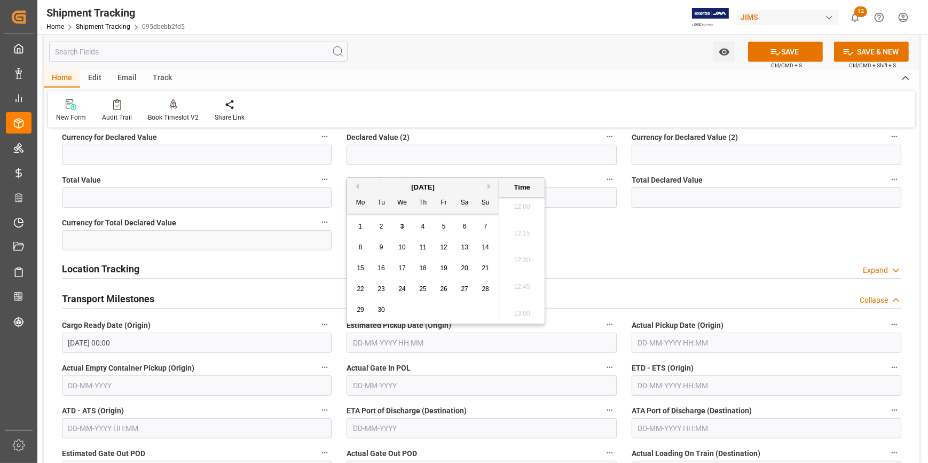
click at [358, 267] on span "15" at bounding box center [360, 267] width 7 height 7
type input "15-09-2025 00:00"
click at [693, 386] on input "text" at bounding box center [767, 385] width 270 height 20
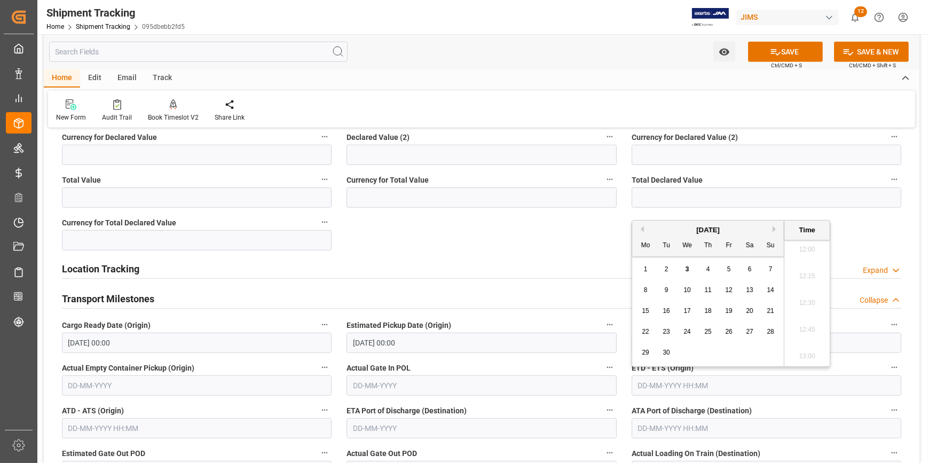
click at [749, 310] on span "20" at bounding box center [749, 310] width 7 height 7
type input "20-09-2025 00:00"
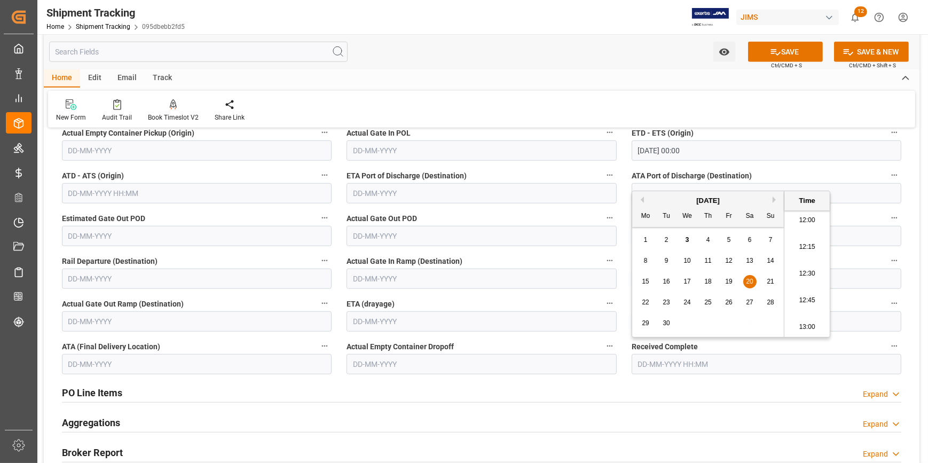
scroll to position [971, 0]
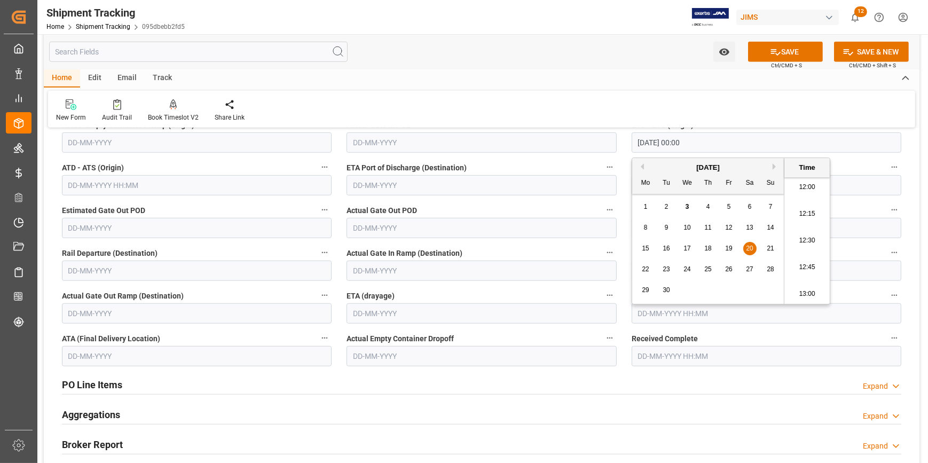
click at [665, 315] on input "text" at bounding box center [767, 313] width 270 height 20
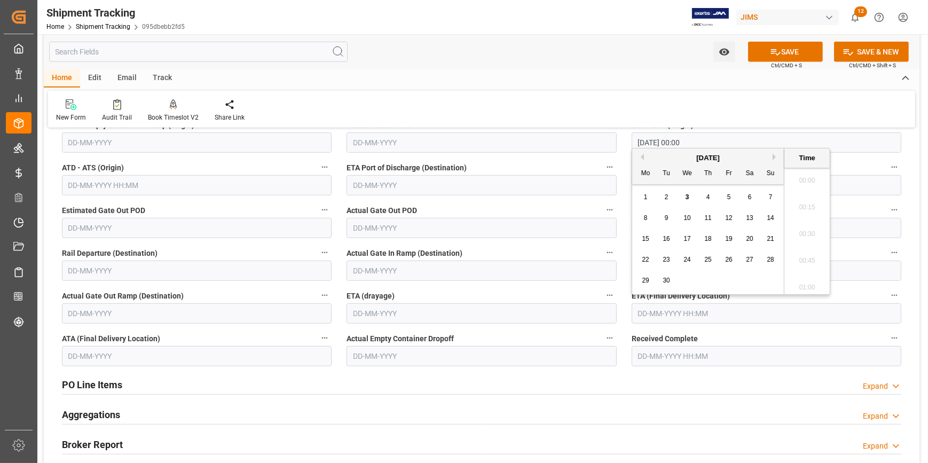
scroll to position [1285, 0]
click at [771, 155] on div "September 2025" at bounding box center [708, 158] width 152 height 11
click at [773, 156] on button "Next Month" at bounding box center [776, 157] width 6 height 6
click at [649, 261] on span "20" at bounding box center [645, 259] width 7 height 7
type input "20-10-2025 00:00"
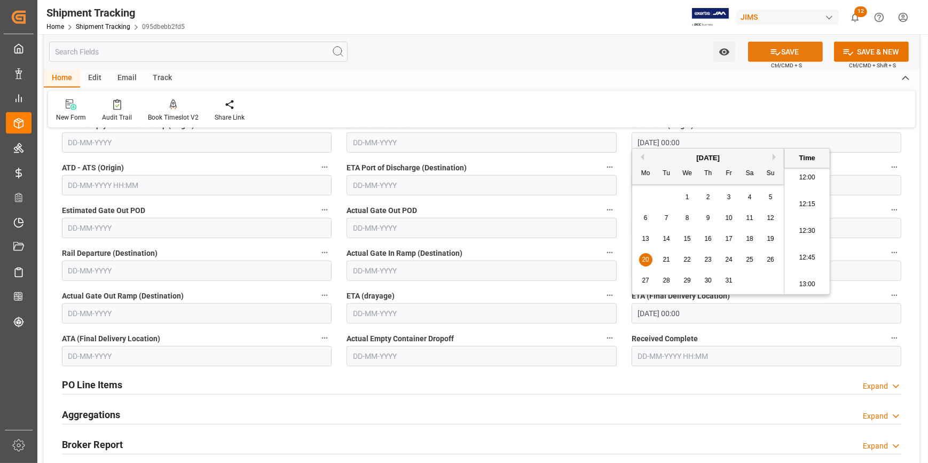
click at [792, 54] on button "SAVE" at bounding box center [785, 52] width 75 height 20
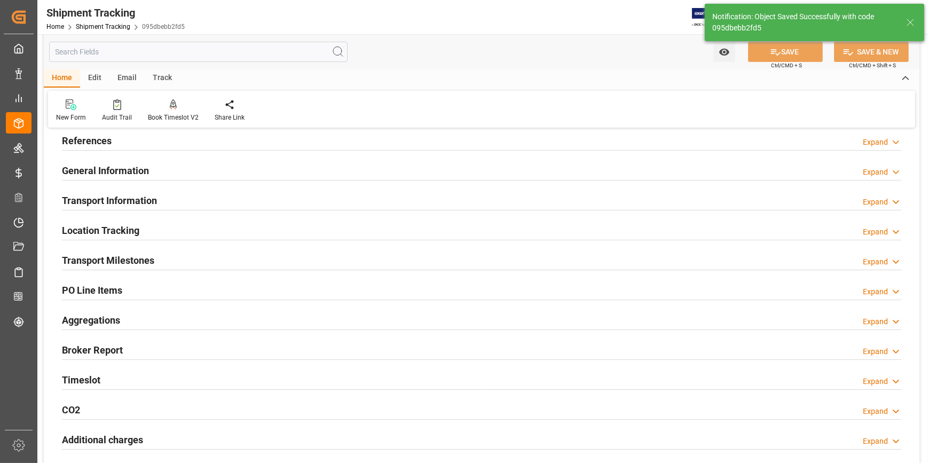
scroll to position [97, 0]
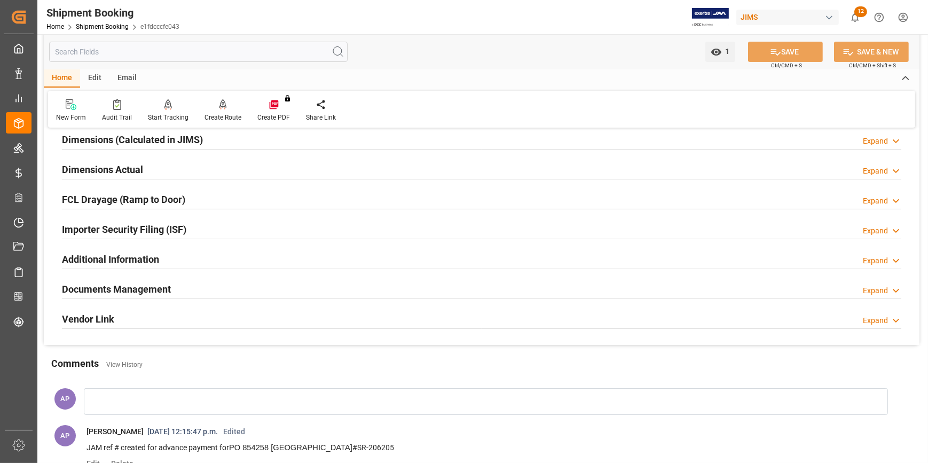
click at [238, 287] on div "Documents Management Expand" at bounding box center [482, 288] width 840 height 20
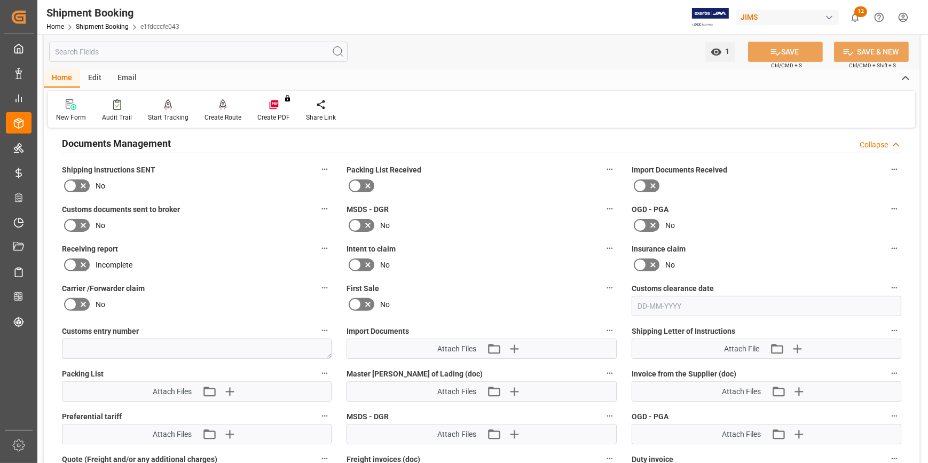
scroll to position [486, 0]
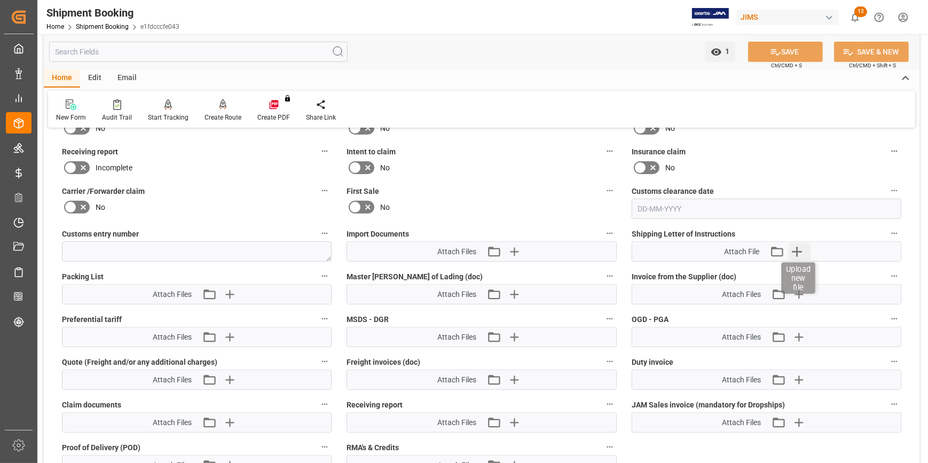
click at [802, 246] on icon "button" at bounding box center [796, 251] width 17 height 17
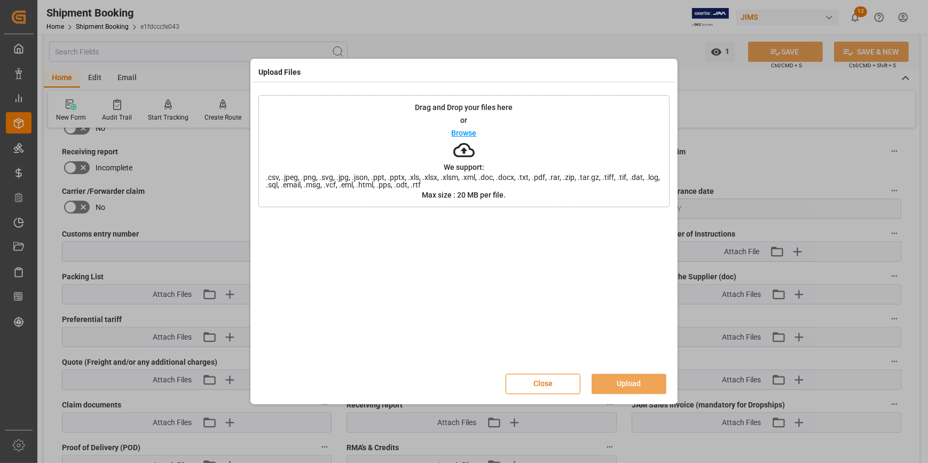
click at [464, 133] on p "Browse" at bounding box center [464, 132] width 25 height 7
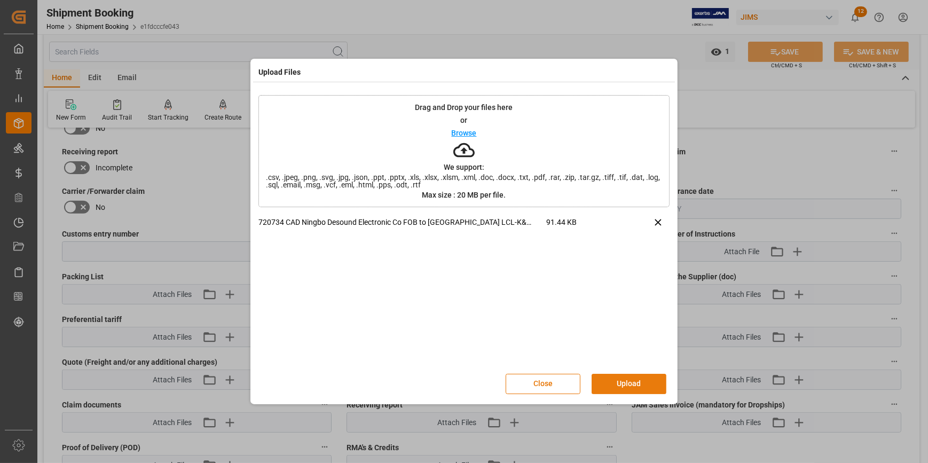
click at [632, 379] on button "Upload" at bounding box center [629, 384] width 75 height 20
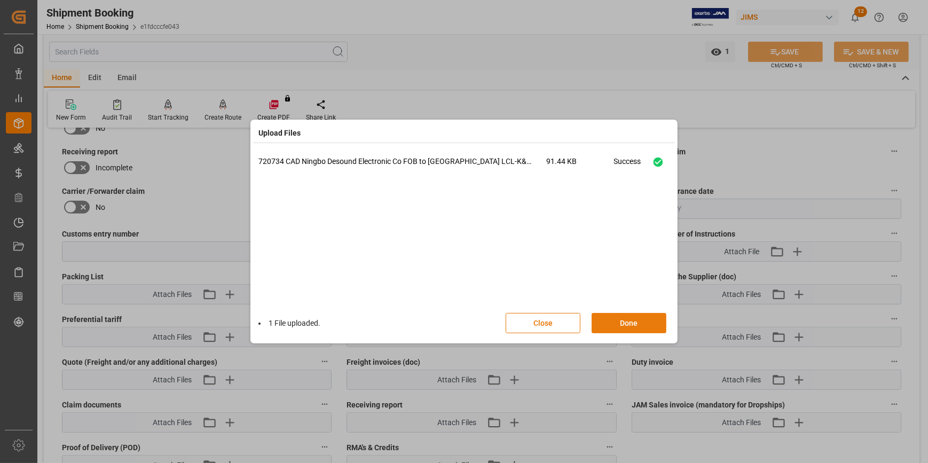
click at [636, 324] on button "Done" at bounding box center [629, 323] width 75 height 20
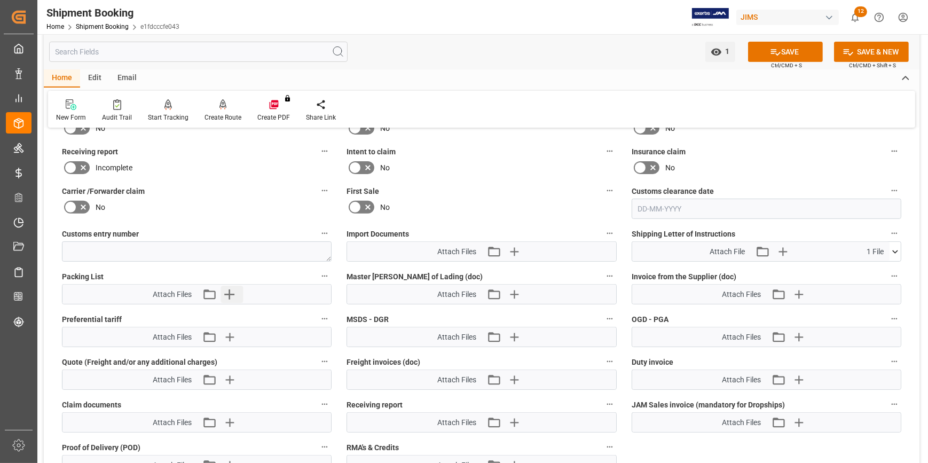
click at [239, 294] on button "Upload new file" at bounding box center [232, 294] width 22 height 17
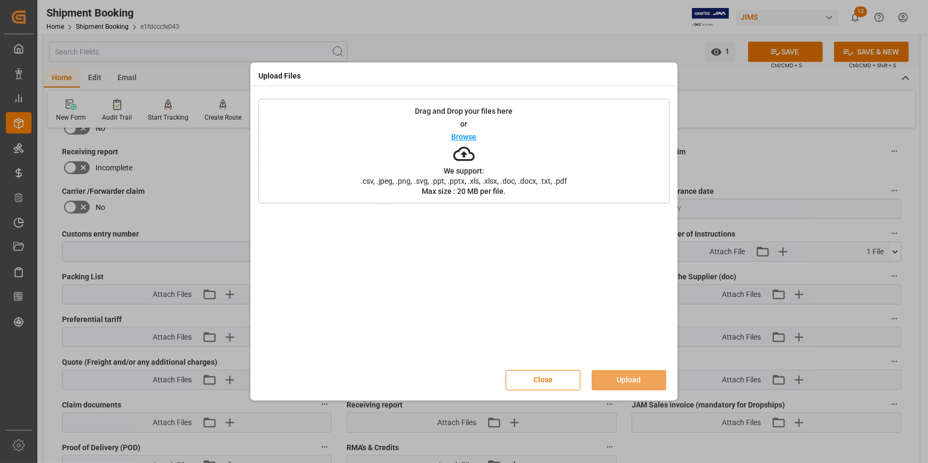
click at [456, 137] on p "Browse" at bounding box center [464, 136] width 25 height 7
click at [633, 375] on button "Upload" at bounding box center [629, 380] width 75 height 20
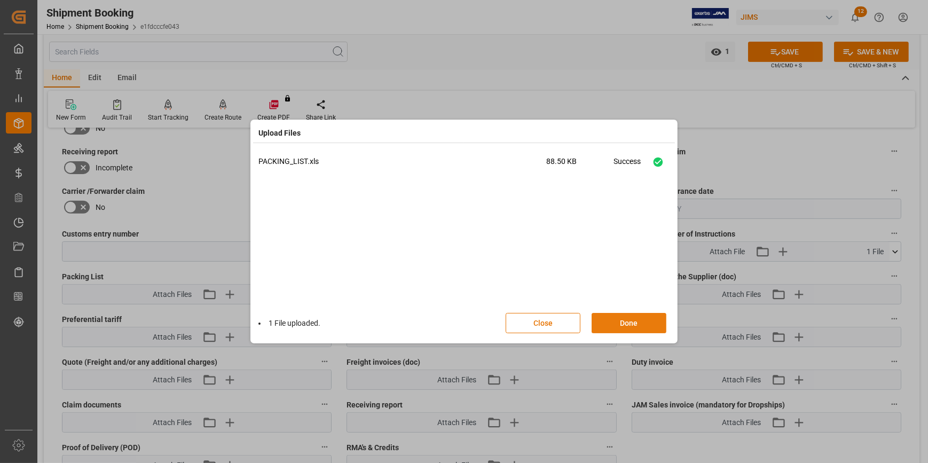
click at [634, 326] on button "Done" at bounding box center [629, 323] width 75 height 20
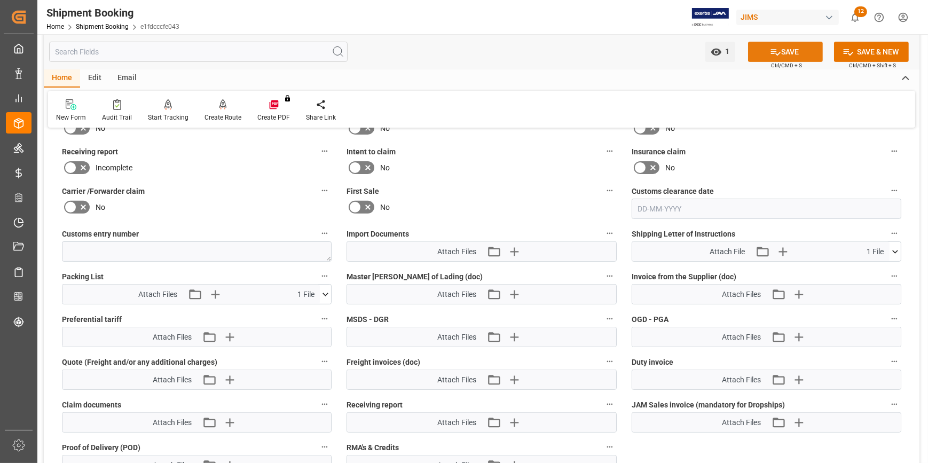
click at [796, 51] on button "SAVE" at bounding box center [785, 52] width 75 height 20
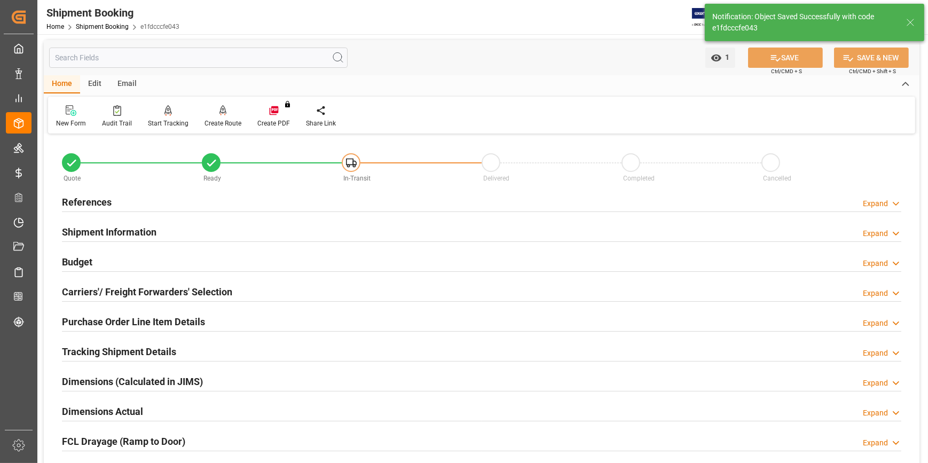
scroll to position [0, 0]
click at [129, 88] on div "Email" at bounding box center [126, 85] width 35 height 18
click at [81, 116] on div at bounding box center [72, 110] width 33 height 11
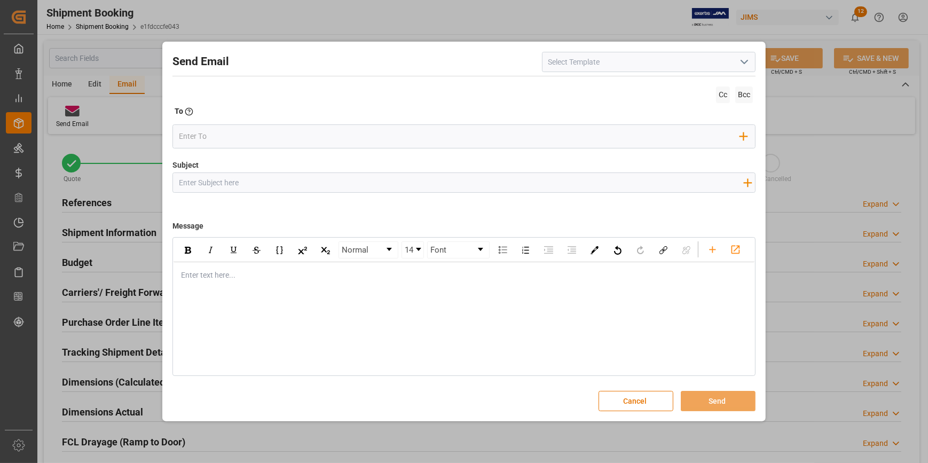
click at [744, 65] on icon "open menu" at bounding box center [744, 62] width 13 height 13
click at [664, 91] on div "2BOOK - Ocean - Air freight" at bounding box center [649, 86] width 213 height 24
type input "2BOOK - Ocean - Air freight"
type input "2BOOK {{jamReferenceNumber}} {{supplierFullName}} Ship from: {{country}} Ship t…"
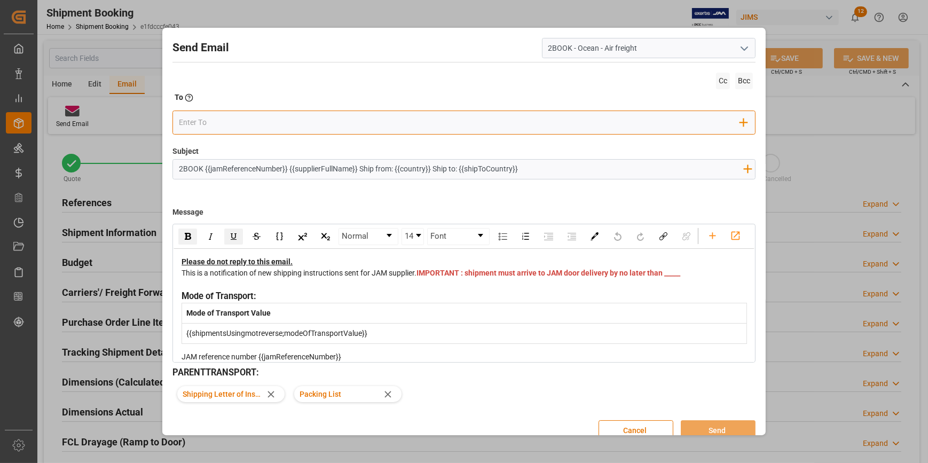
click at [246, 122] on input "email" at bounding box center [459, 123] width 561 height 16
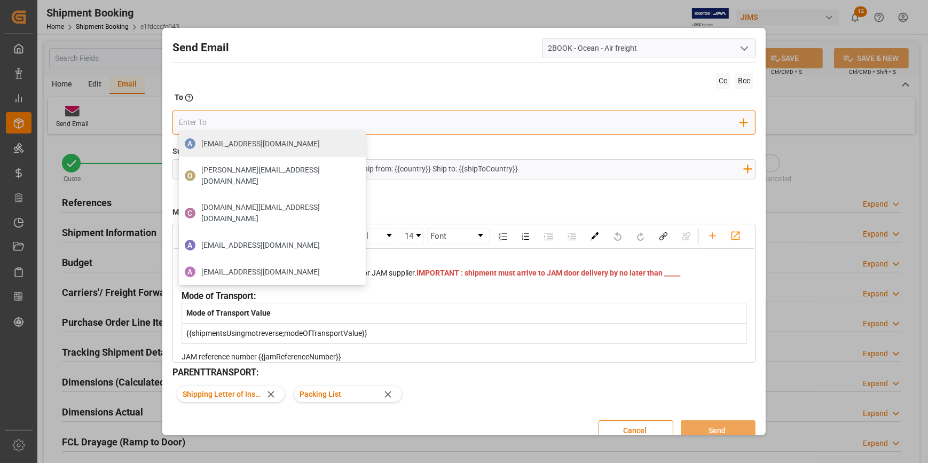
type input "[DOMAIN_NAME][EMAIL_ADDRESS][PERSON_NAME][DOMAIN_NAME]"
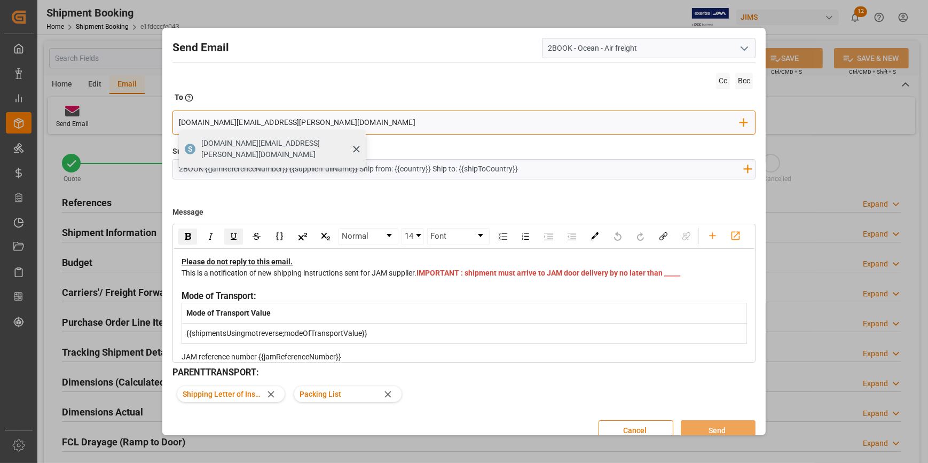
click at [261, 144] on span "[DOMAIN_NAME][EMAIL_ADDRESS][PERSON_NAME][DOMAIN_NAME]" at bounding box center [279, 149] width 157 height 22
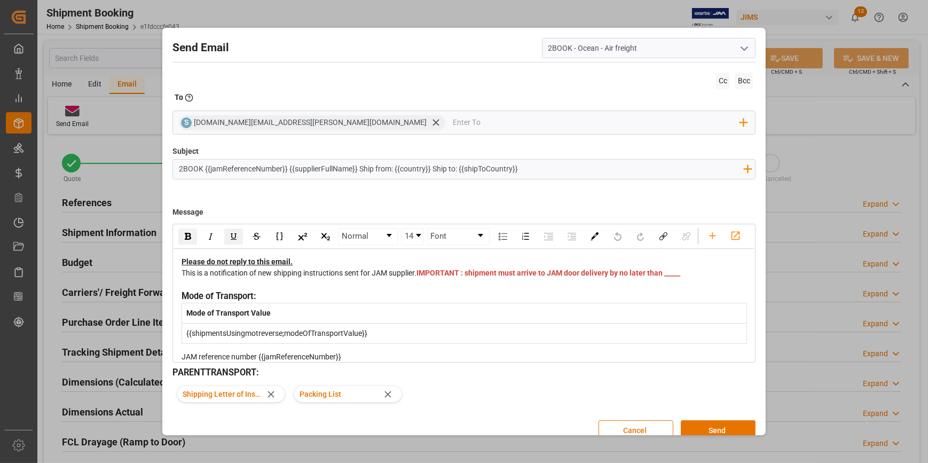
click at [417, 277] on span "IMPORTANT : shipment must arrive to JAM door delivery by no later than _____" at bounding box center [549, 273] width 264 height 9
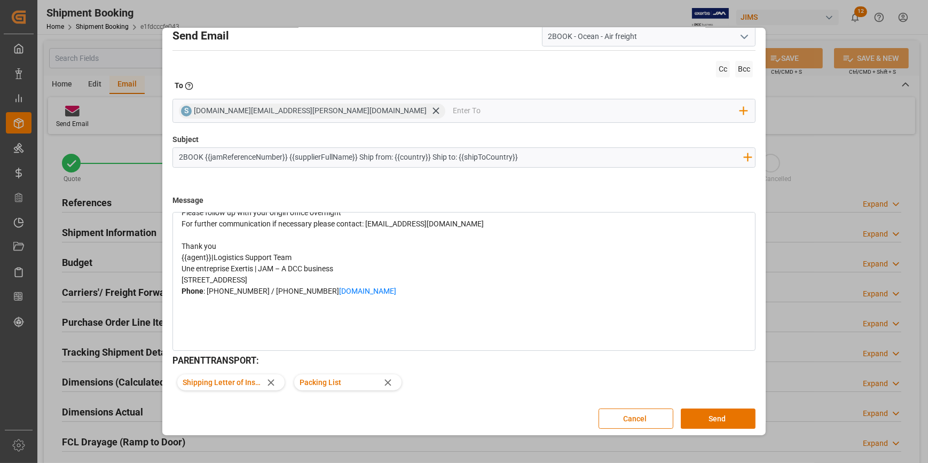
scroll to position [15, 0]
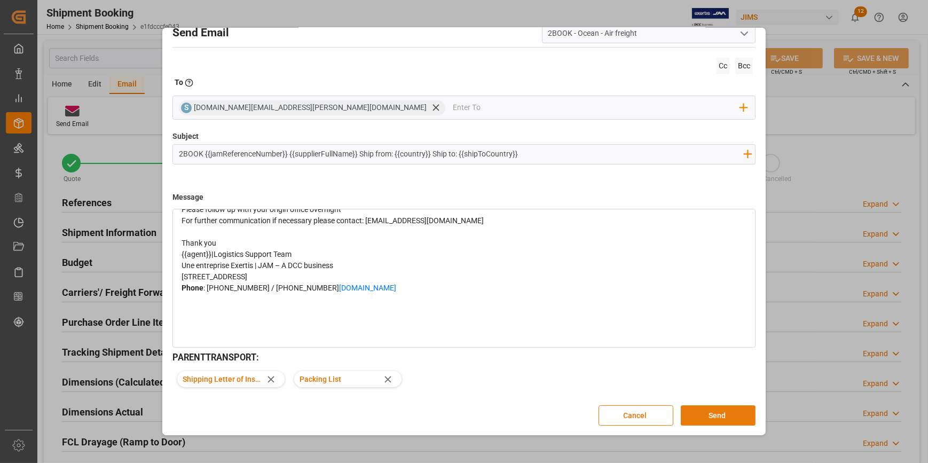
click at [714, 413] on button "Send" at bounding box center [718, 415] width 75 height 20
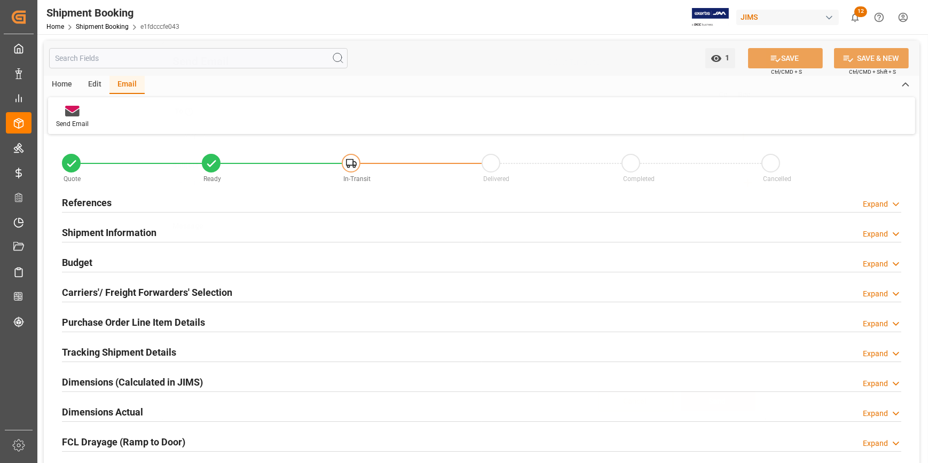
scroll to position [0, 0]
